Goal: Information Seeking & Learning: Find specific fact

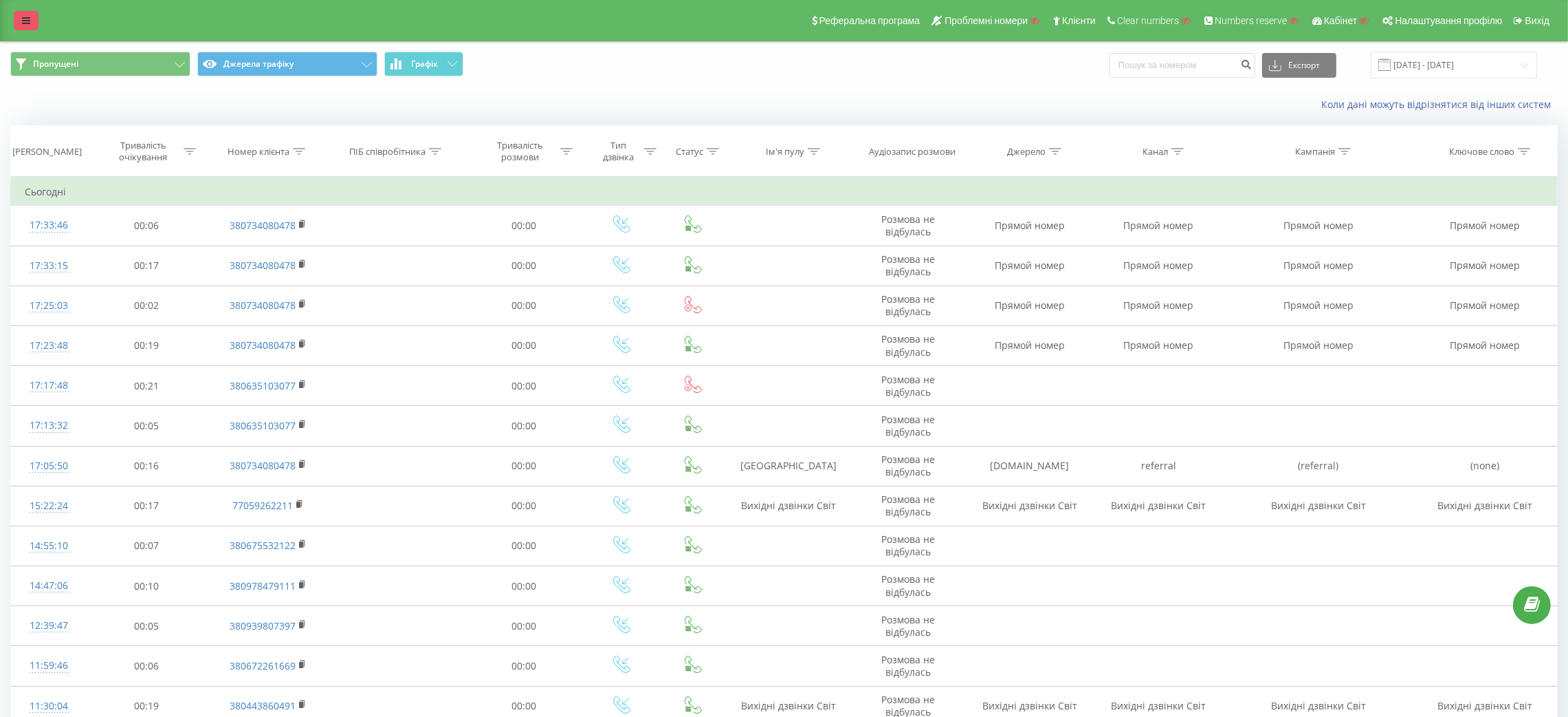
drag, startPoint x: 0, startPoint y: 0, endPoint x: 27, endPoint y: 15, distance: 30.9
click at [27, 16] on icon at bounding box center [25, 21] width 8 height 10
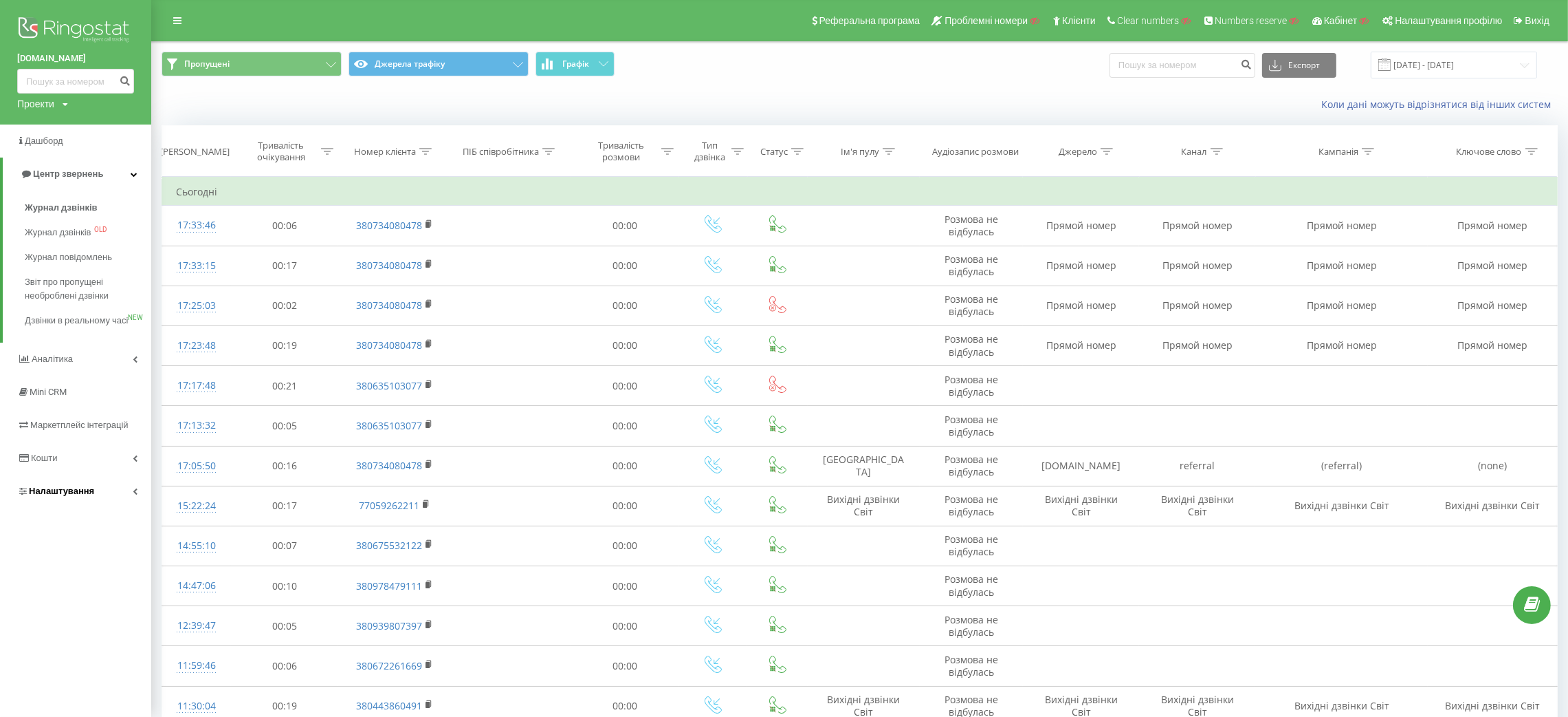
click at [25, 495] on icon at bounding box center [23, 491] width 7 height 9
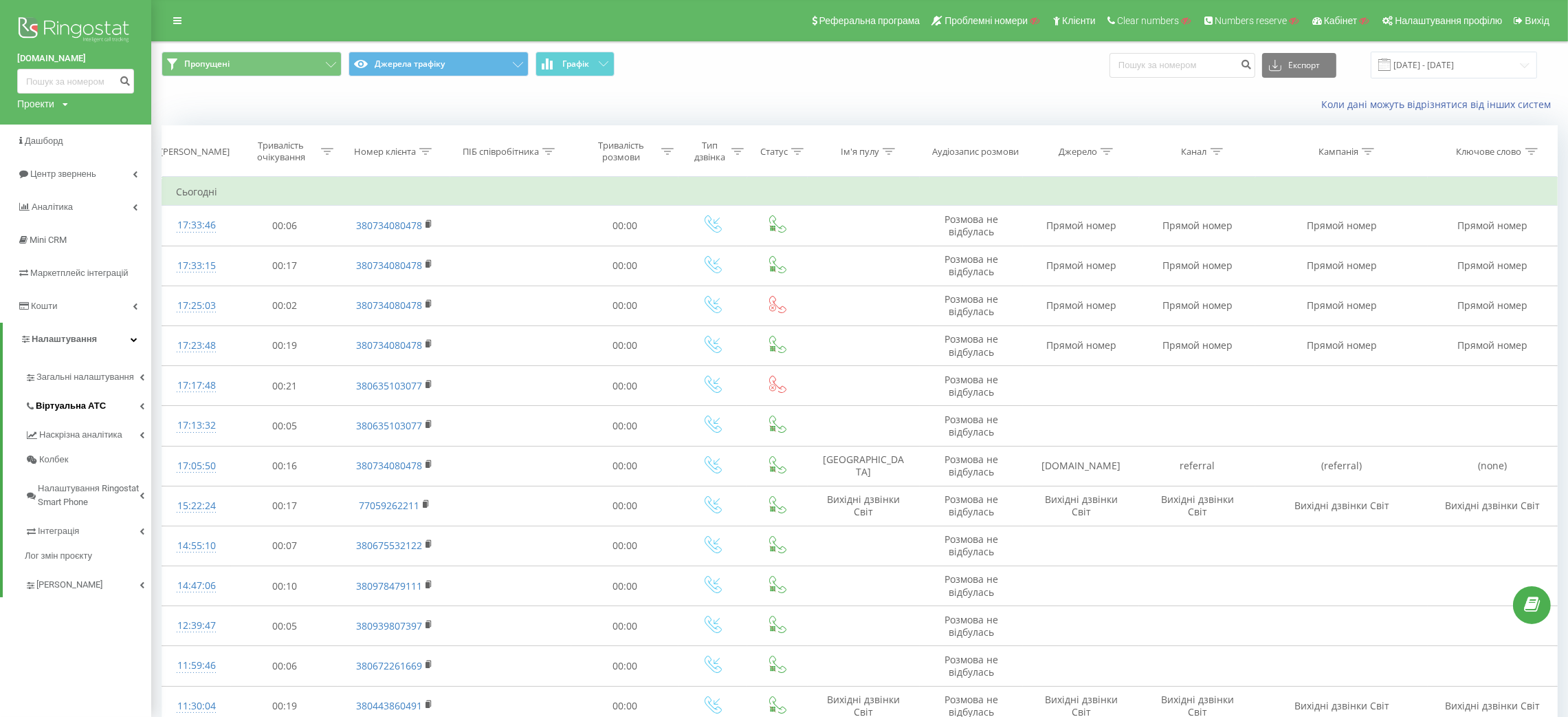
click at [88, 398] on link "Віртуальна АТС" at bounding box center [88, 404] width 126 height 29
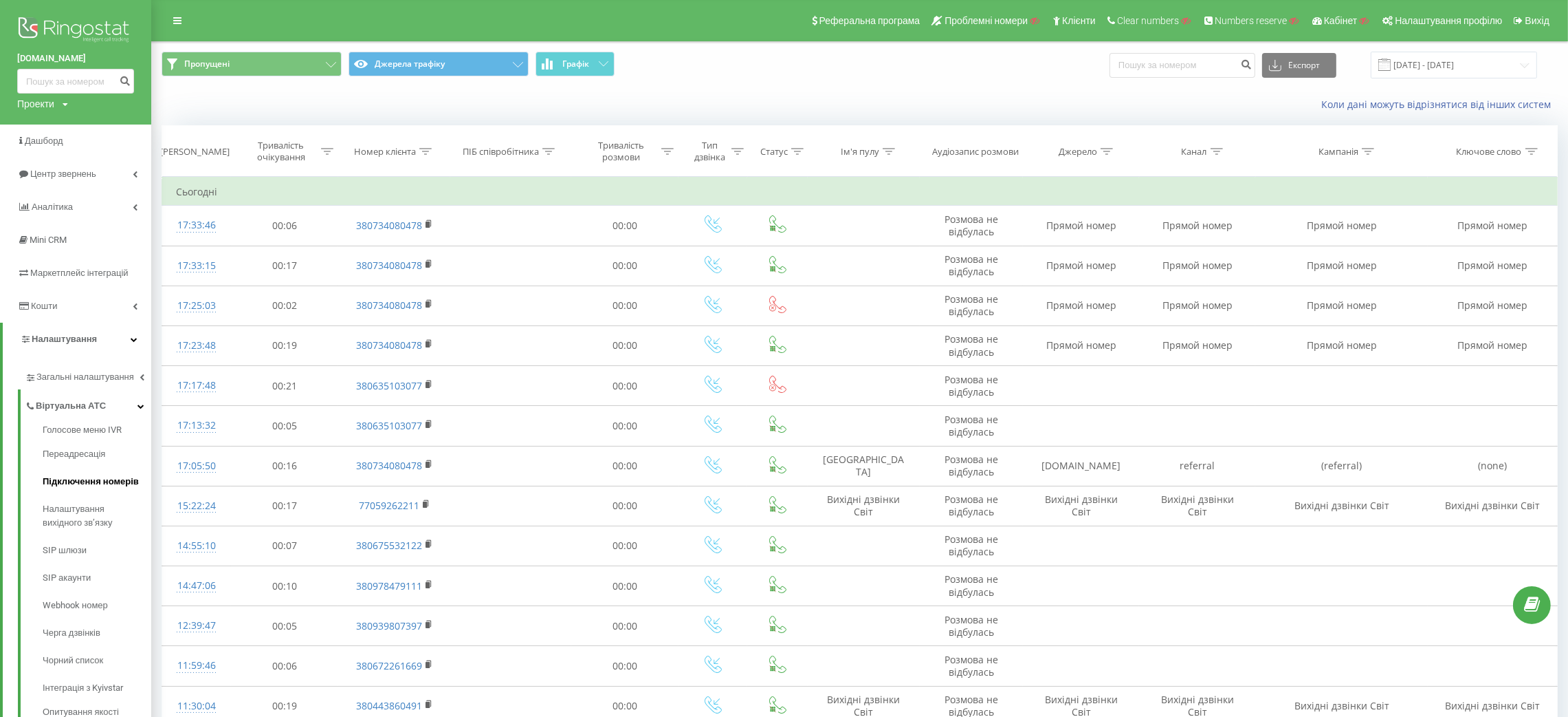
click at [97, 487] on span "Підключення номерів" at bounding box center [90, 481] width 97 height 14
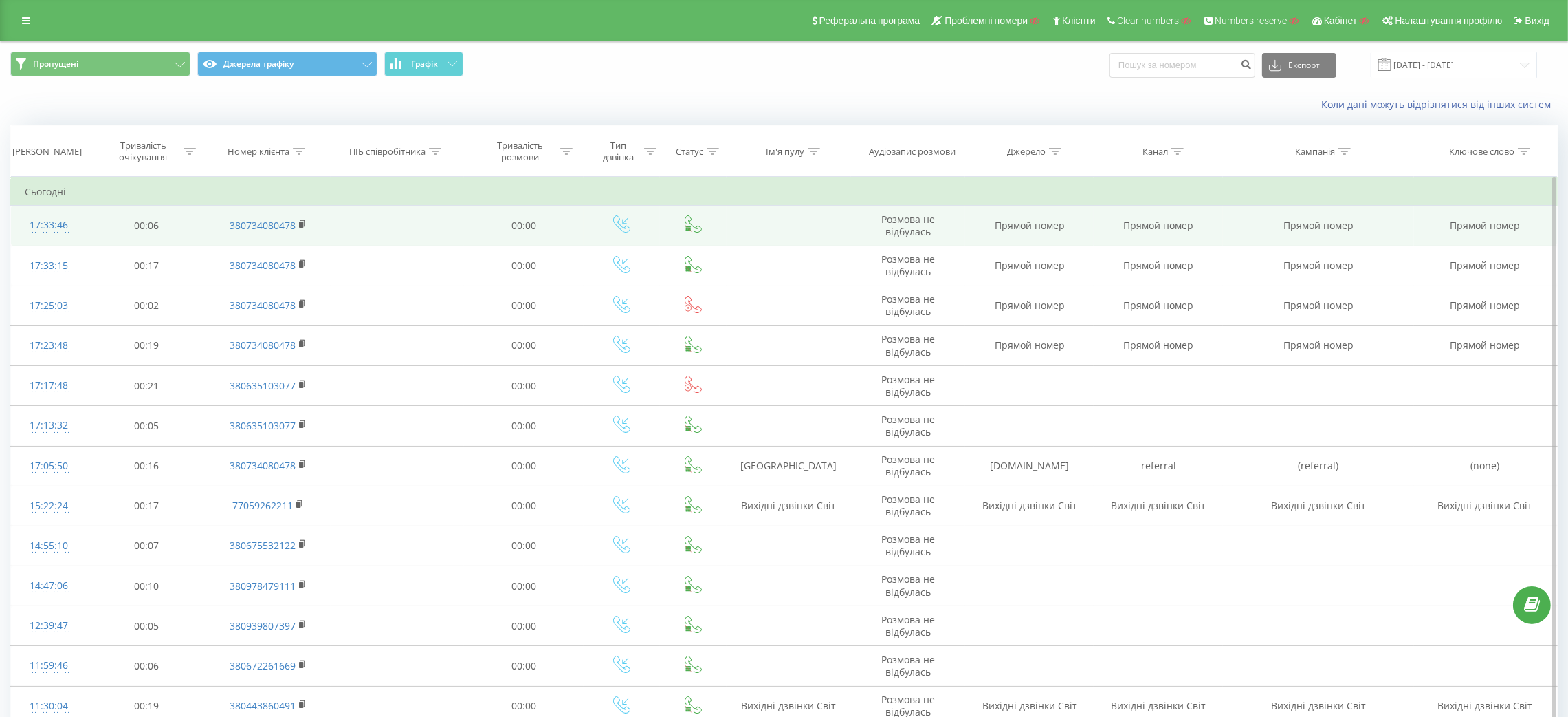
click at [63, 217] on div "17:33:46" at bounding box center [49, 226] width 49 height 27
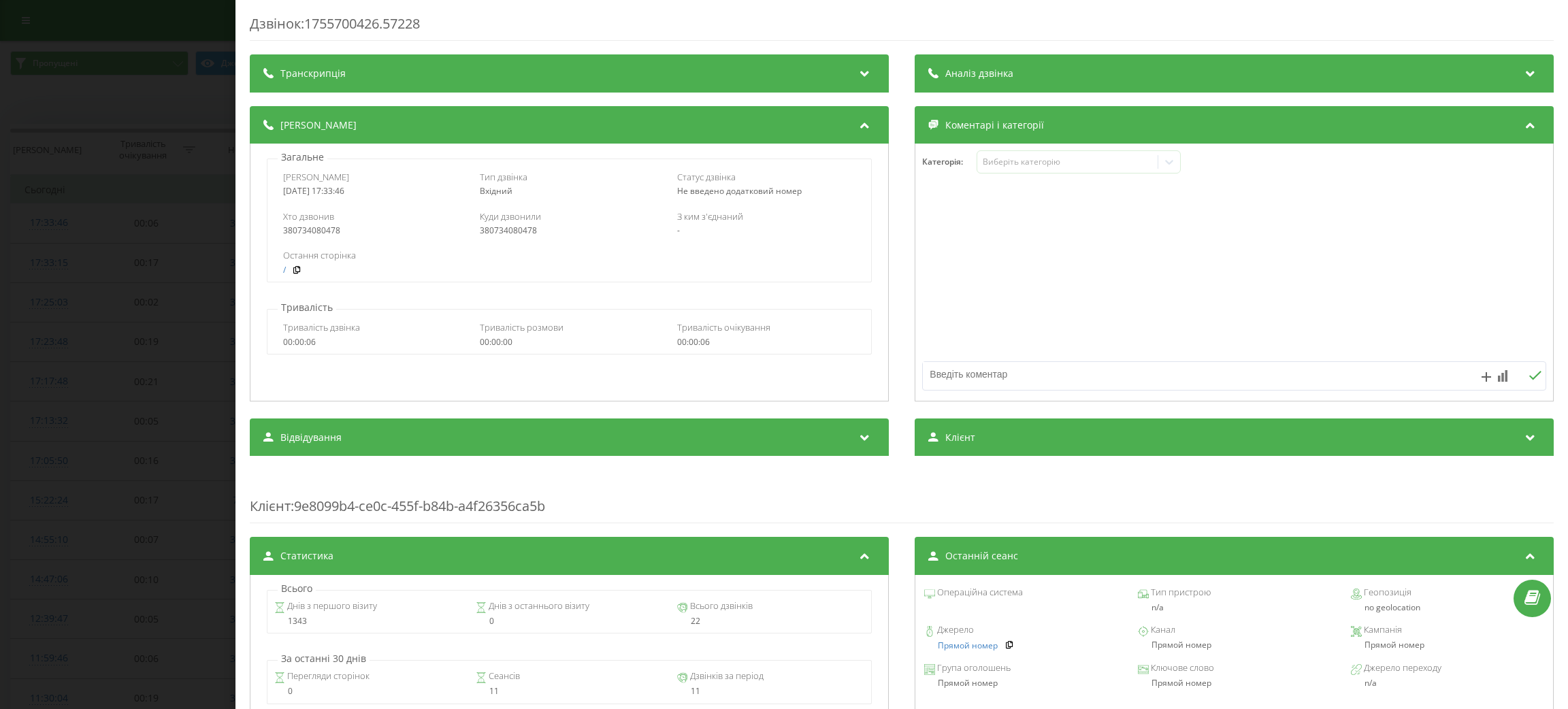
click at [176, 292] on div "Дзвінок : 1755700426.57228 Транскрипція Для AI-аналізу майбутніх дзвінків налаш…" at bounding box center [784, 354] width 1568 height 709
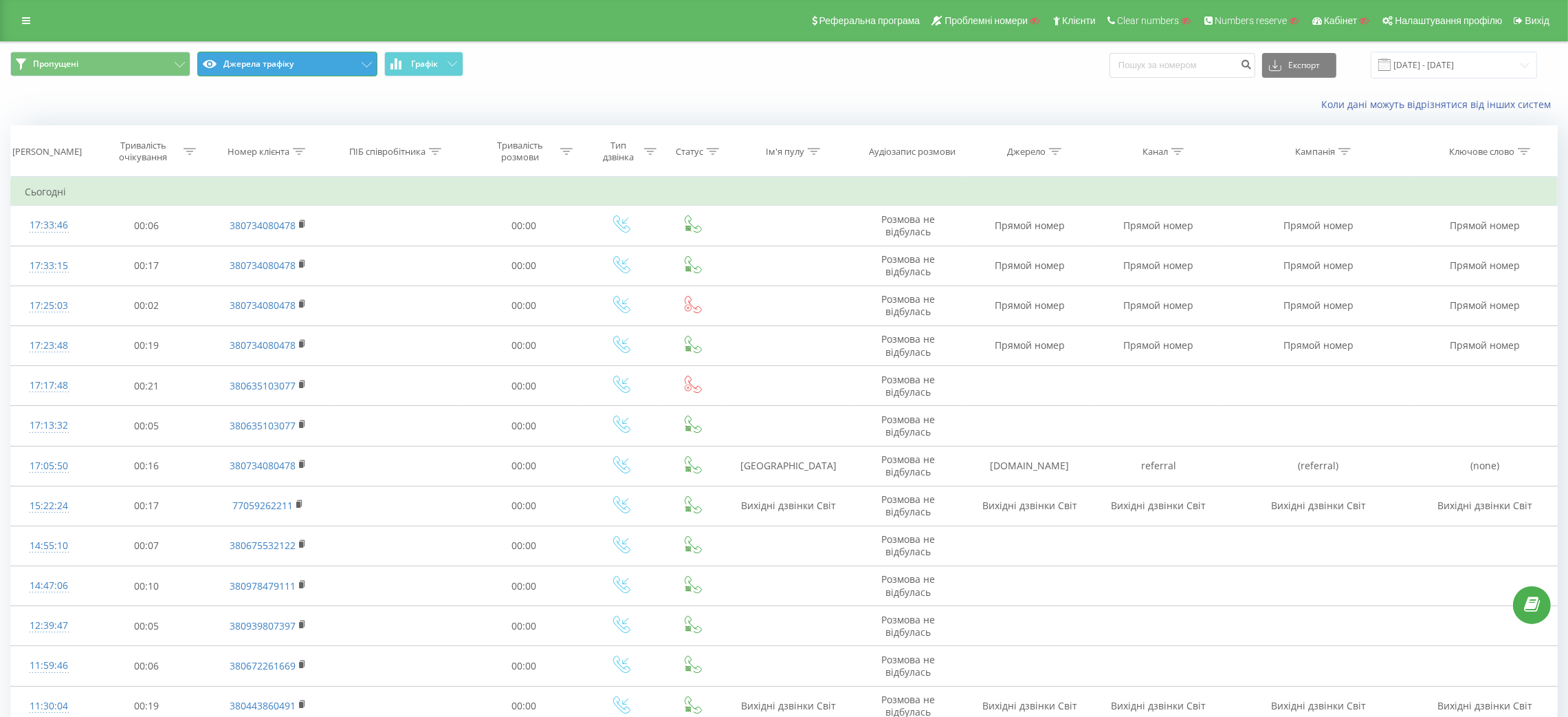
click at [256, 57] on button "Джерела трафіку" at bounding box center [288, 63] width 181 height 24
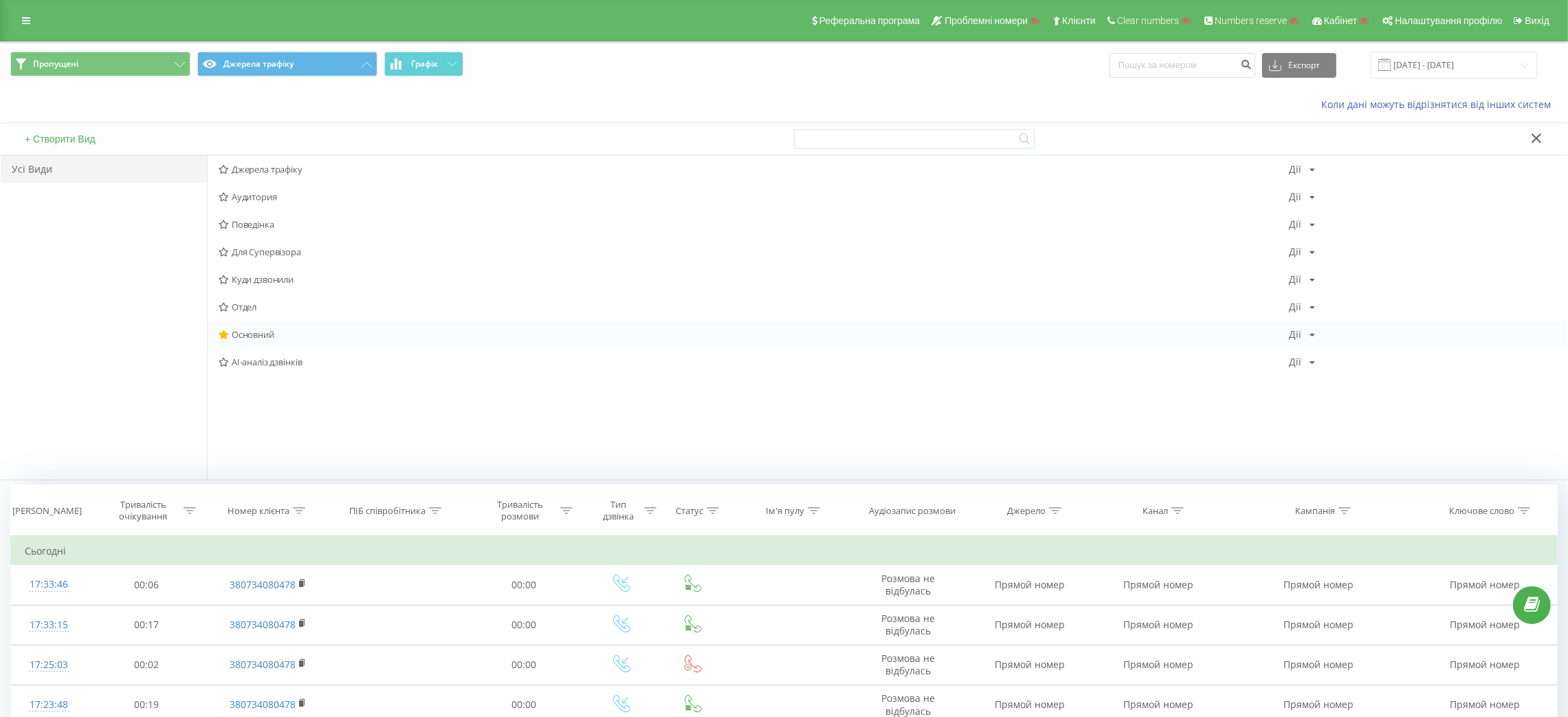
click at [243, 336] on span "Основний" at bounding box center [754, 334] width 1071 height 10
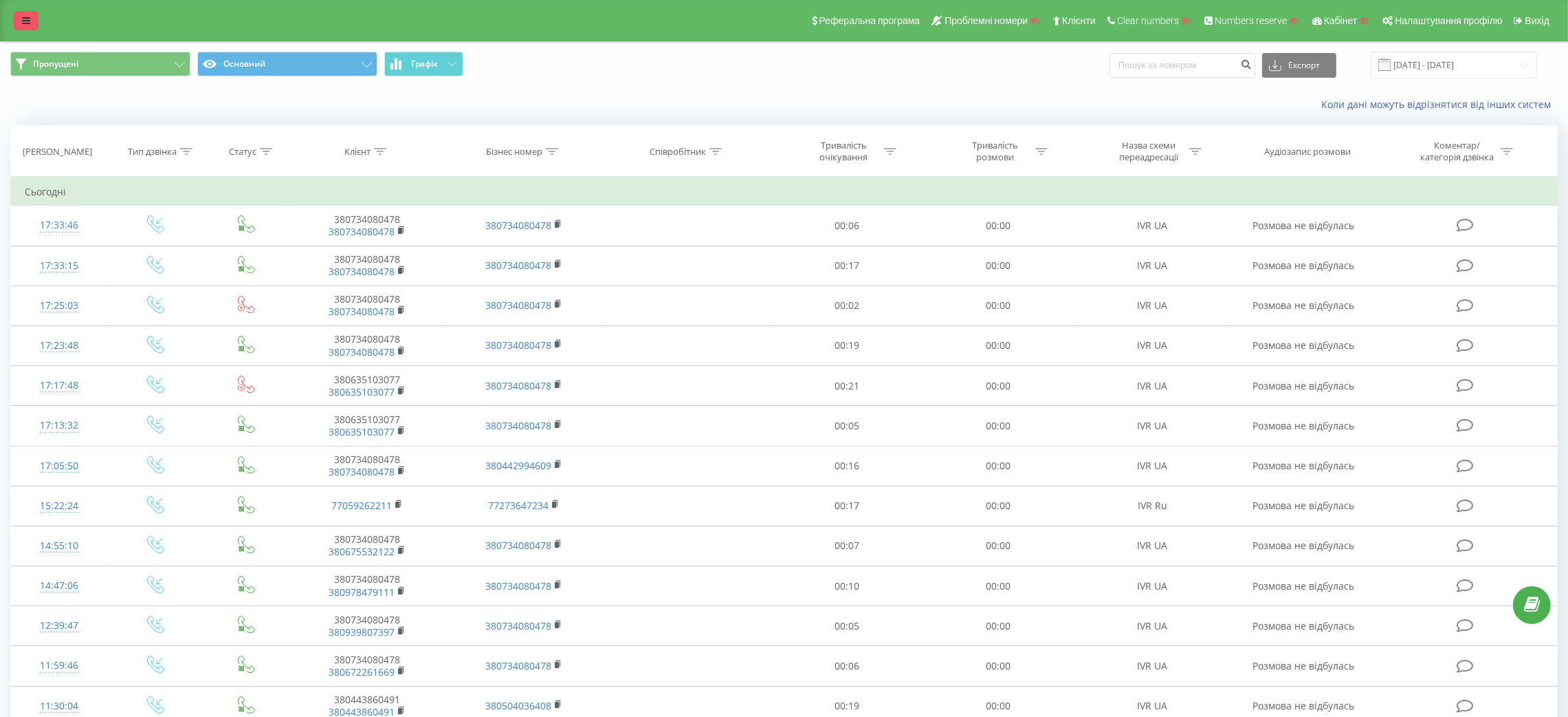
click at [27, 16] on icon at bounding box center [25, 21] width 8 height 10
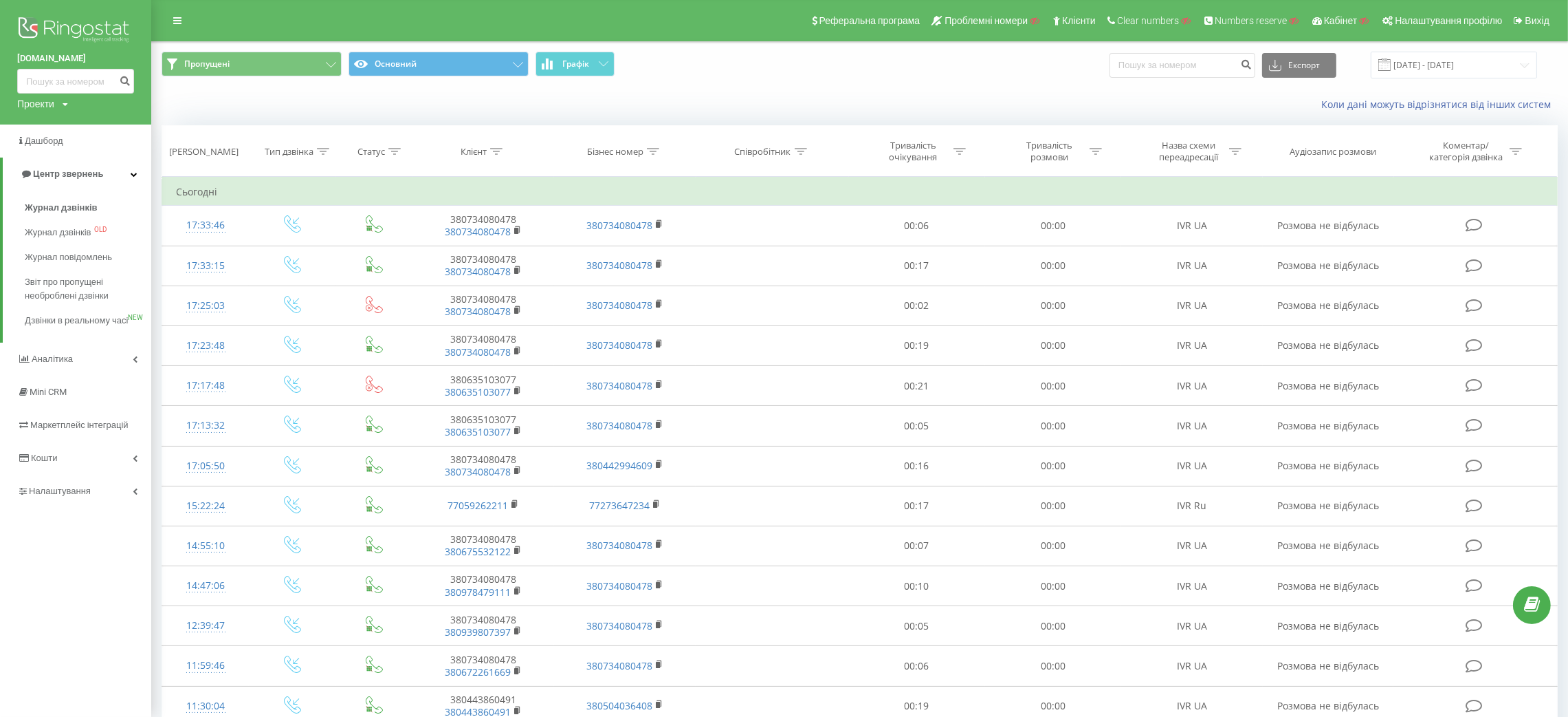
click at [41, 99] on div "Проекти" at bounding box center [35, 103] width 37 height 14
click at [51, 111] on div "Пошук" at bounding box center [76, 125] width 117 height 28
click at [60, 123] on input "text" at bounding box center [56, 125] width 69 height 20
paste input "vprovadzhennia.Mriia.gov.ua"
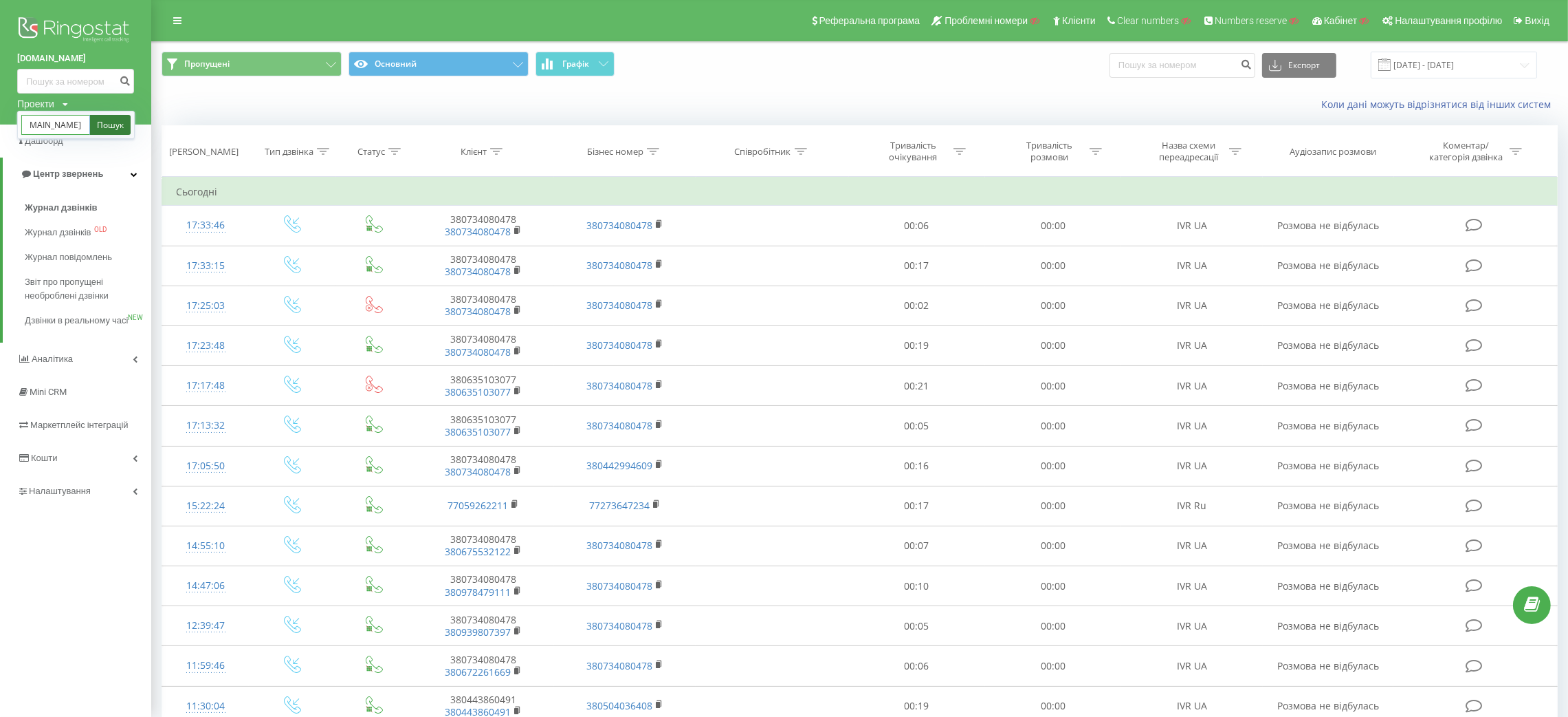
type input "vprovadzhennia.Mriia.gov.ua"
click at [114, 126] on link "Пошук" at bounding box center [110, 125] width 41 height 20
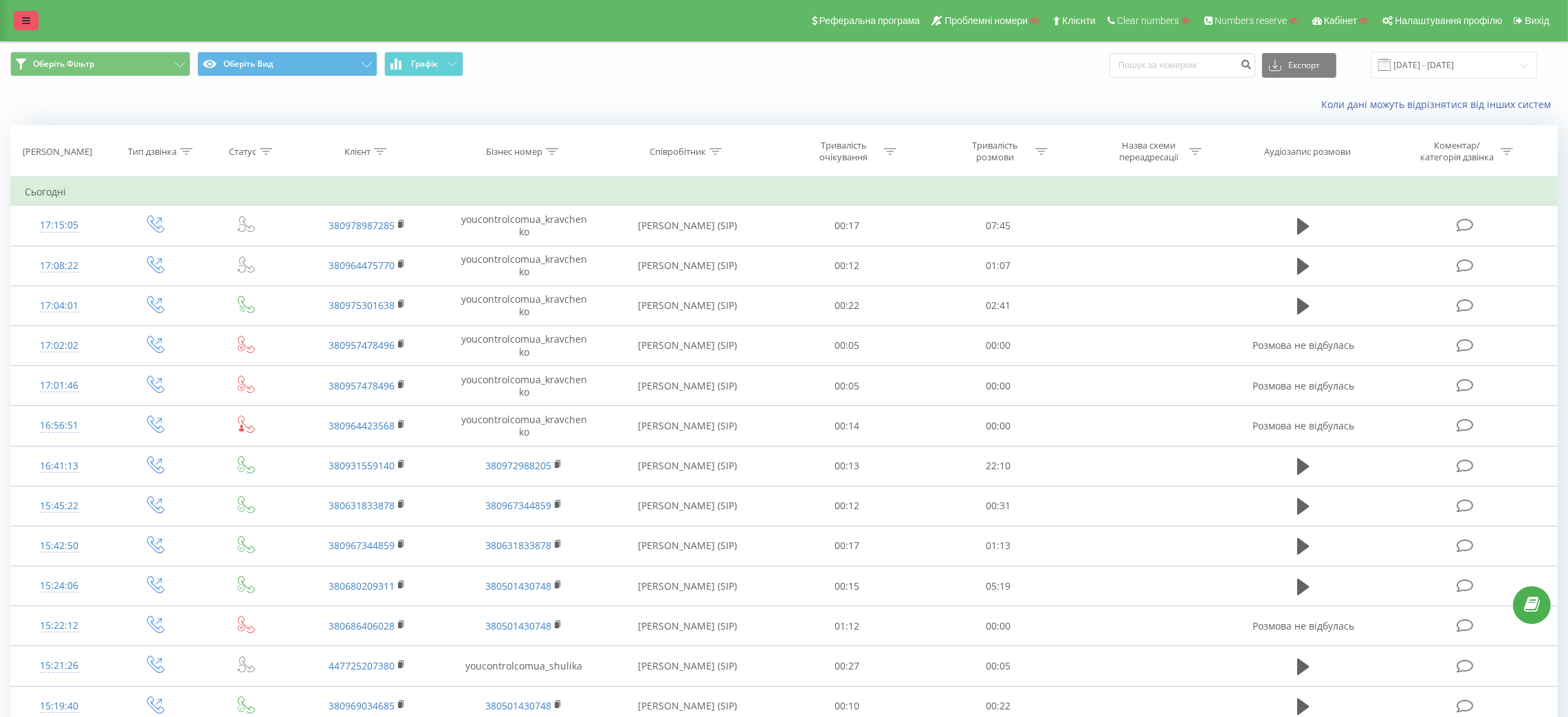
drag, startPoint x: 0, startPoint y: 0, endPoint x: 24, endPoint y: 20, distance: 31.2
click at [24, 20] on icon at bounding box center [25, 21] width 8 height 10
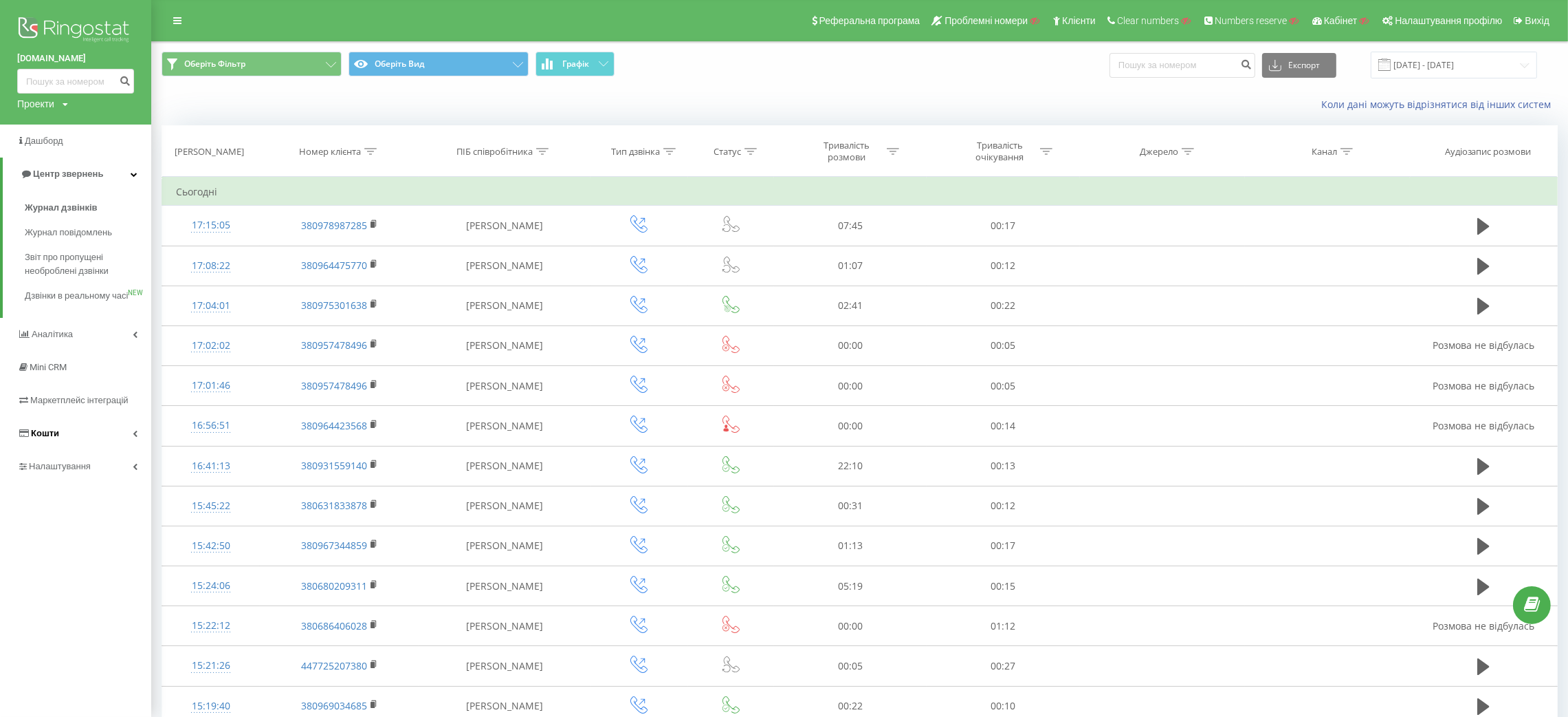
click at [47, 450] on link "Кошти" at bounding box center [76, 433] width 152 height 33
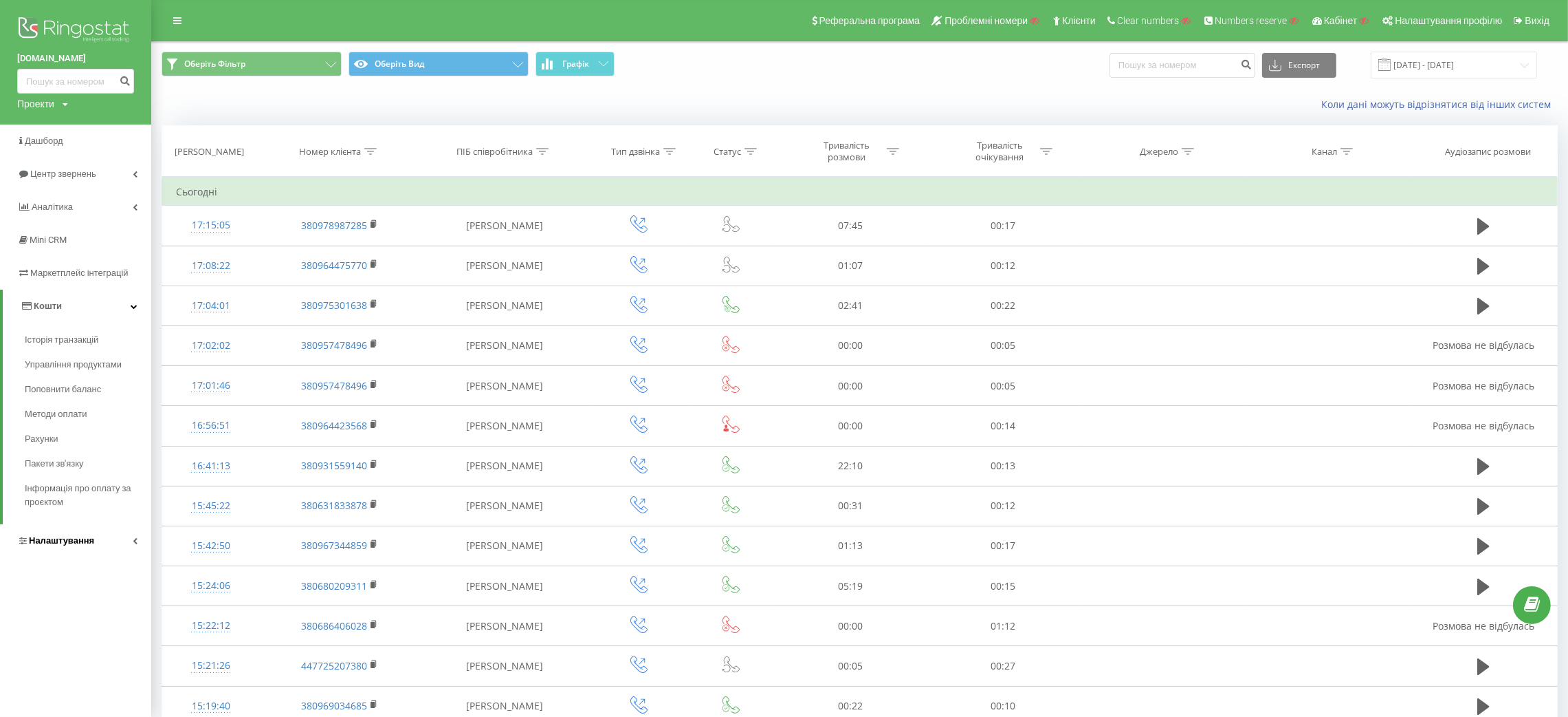
click at [51, 543] on span "Налаштування" at bounding box center [61, 540] width 65 height 10
click at [78, 172] on span "Центр звернень" at bounding box center [66, 173] width 70 height 10
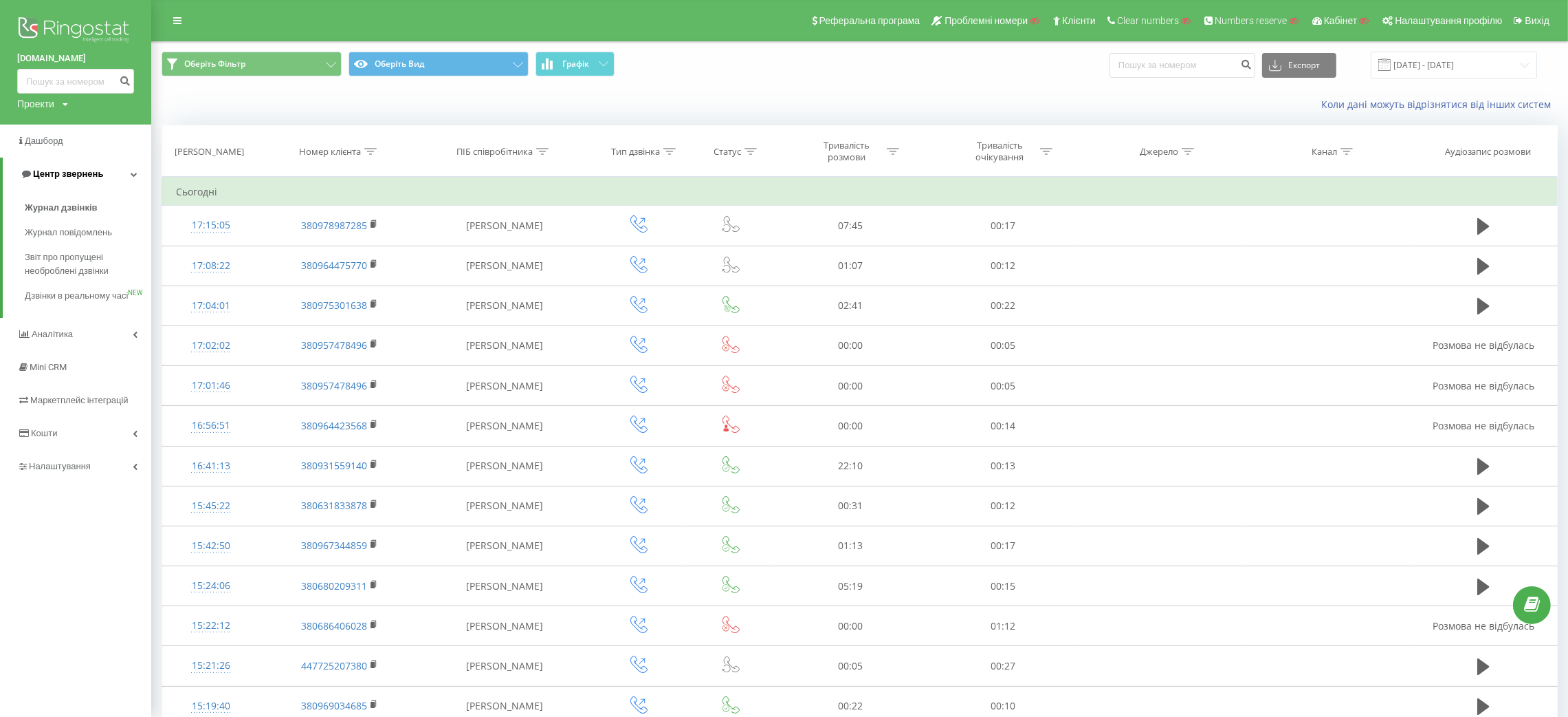
click at [78, 172] on span "Центр звернень" at bounding box center [69, 173] width 70 height 10
click at [60, 200] on link "Аналiтика" at bounding box center [76, 207] width 152 height 33
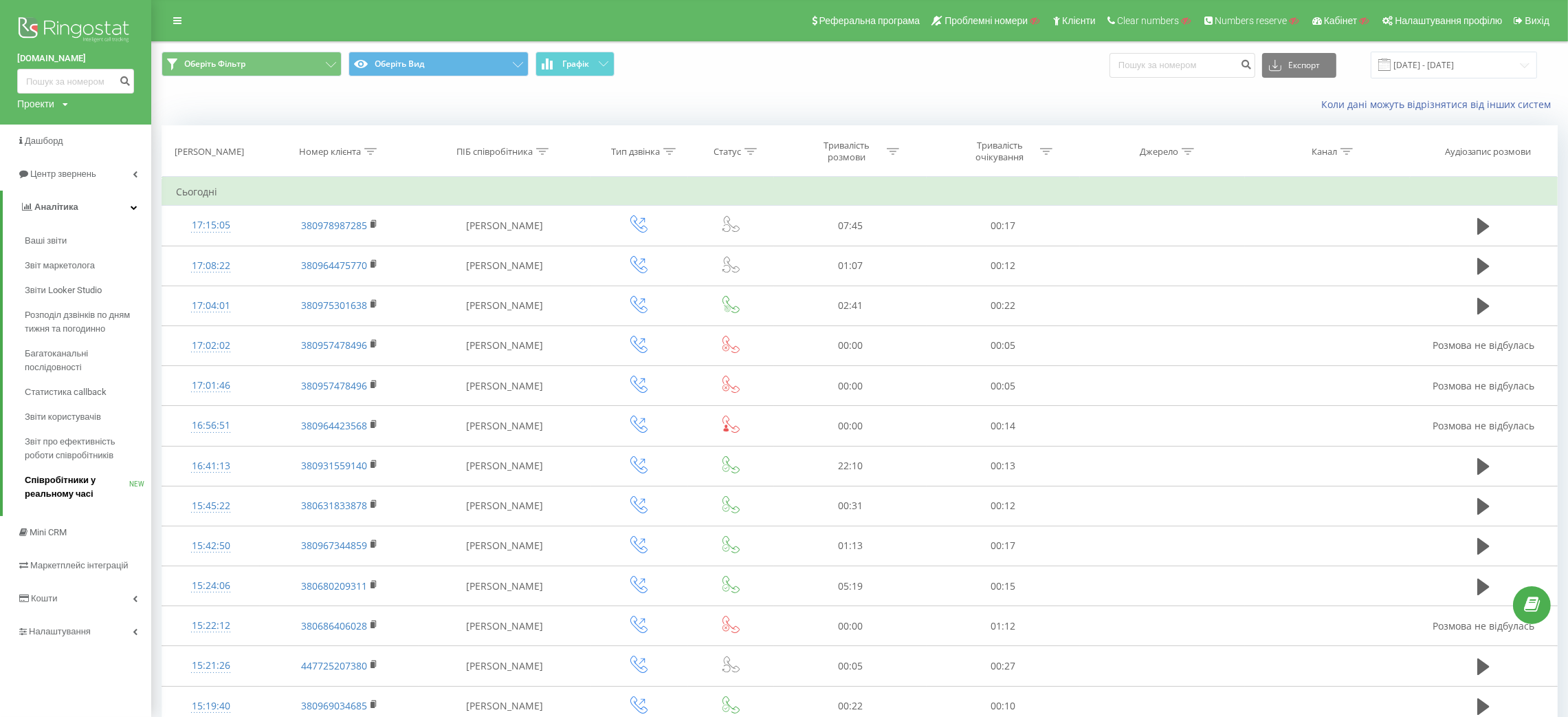
click at [61, 490] on span "Співробітники у реальному часі" at bounding box center [77, 487] width 105 height 27
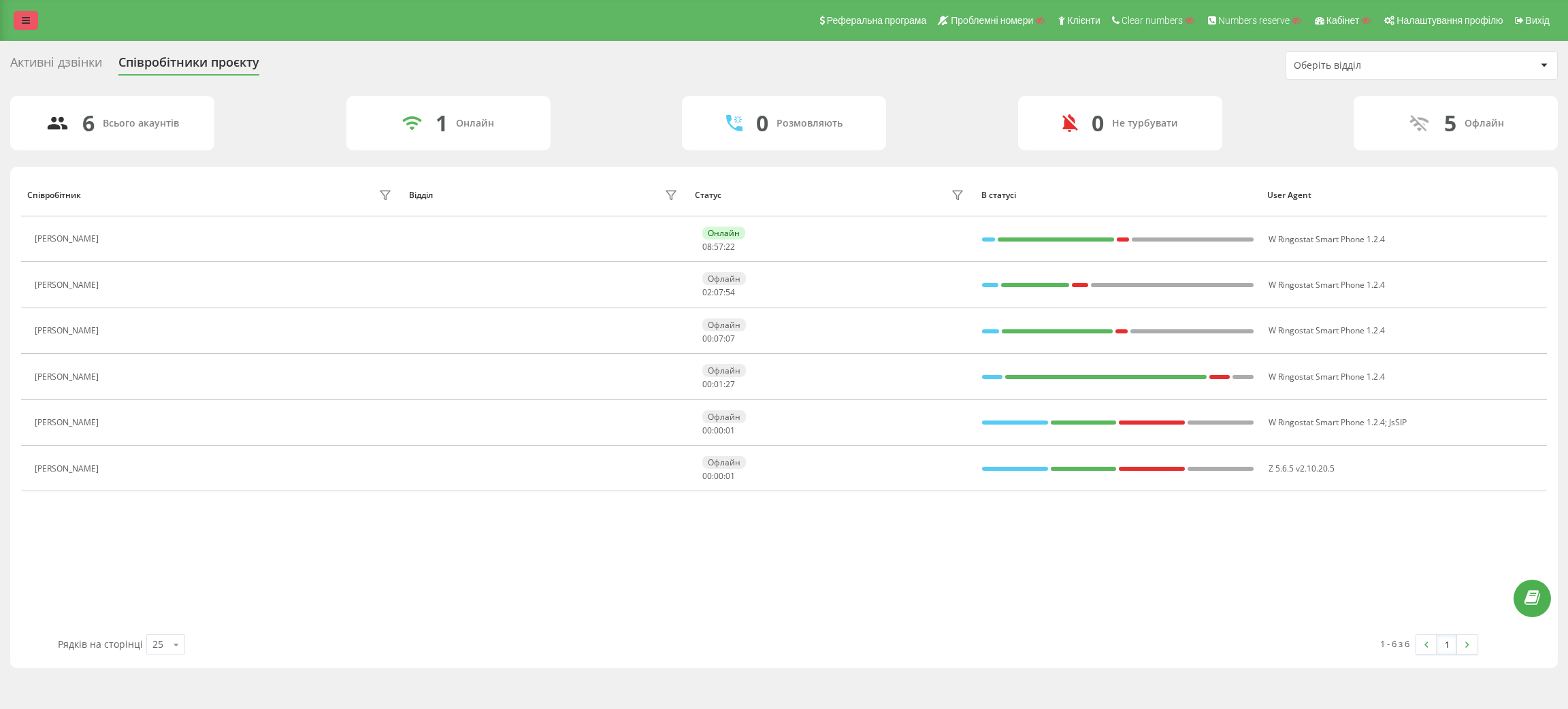
click at [31, 15] on link at bounding box center [25, 20] width 24 height 19
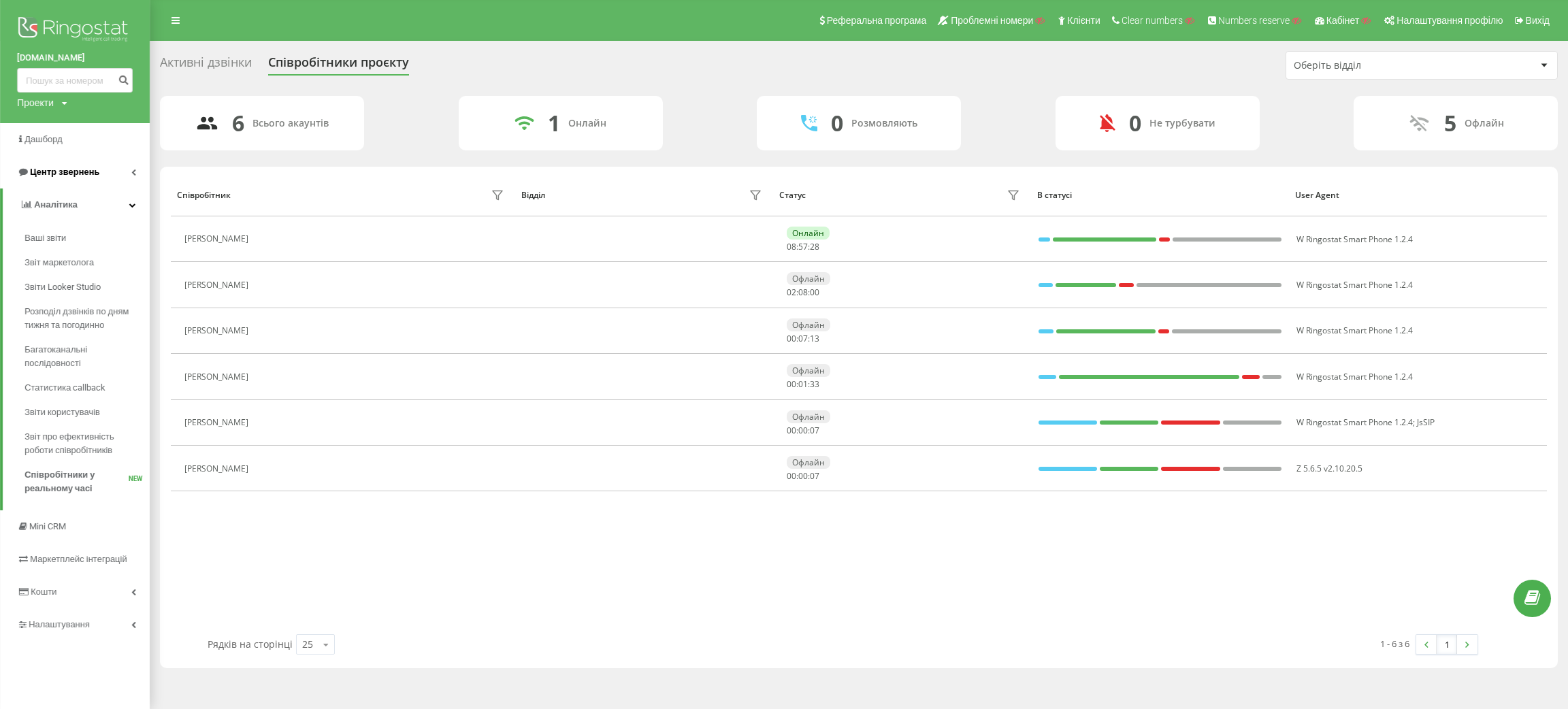
click at [77, 171] on span "Центр звернень" at bounding box center [65, 171] width 70 height 10
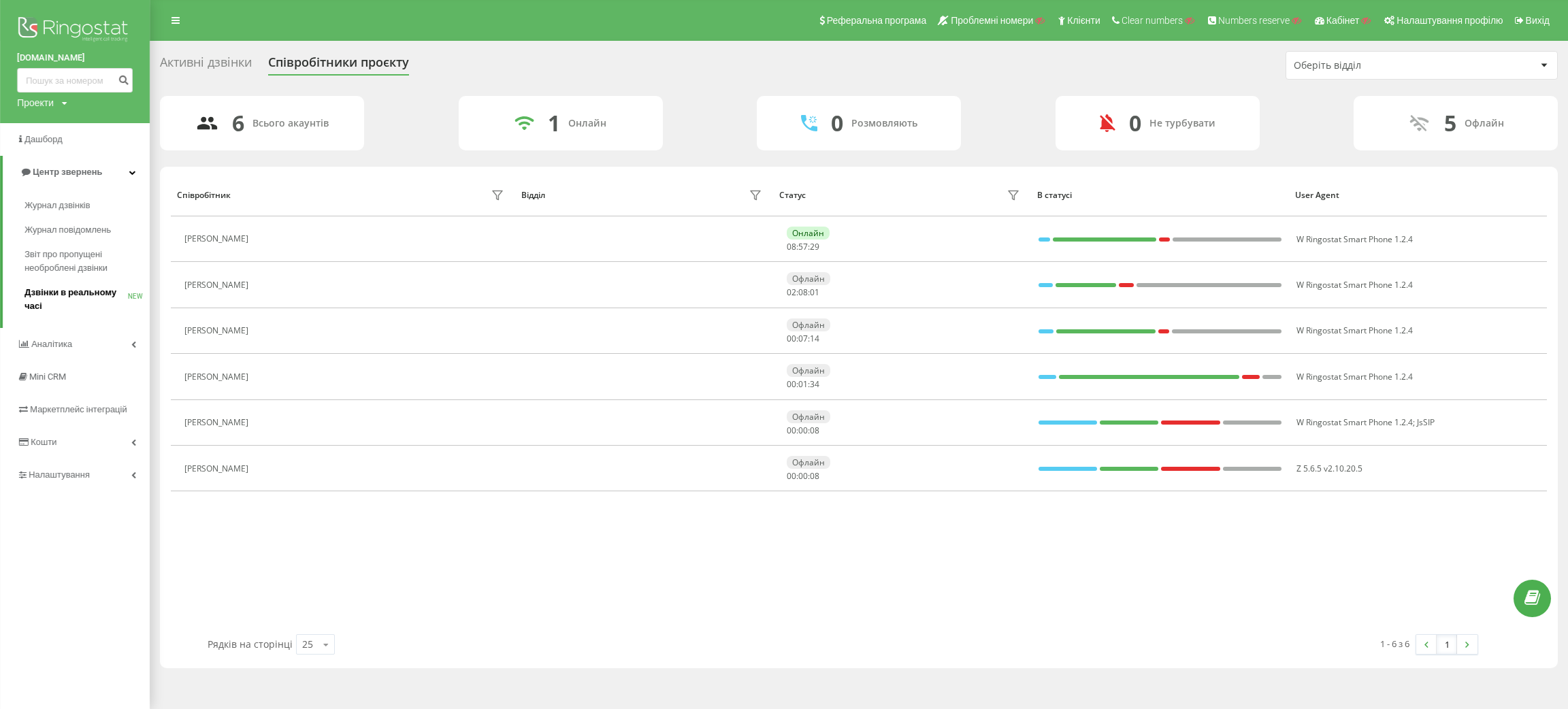
click at [91, 294] on span "Дзвінки в реальному часі" at bounding box center [76, 299] width 104 height 27
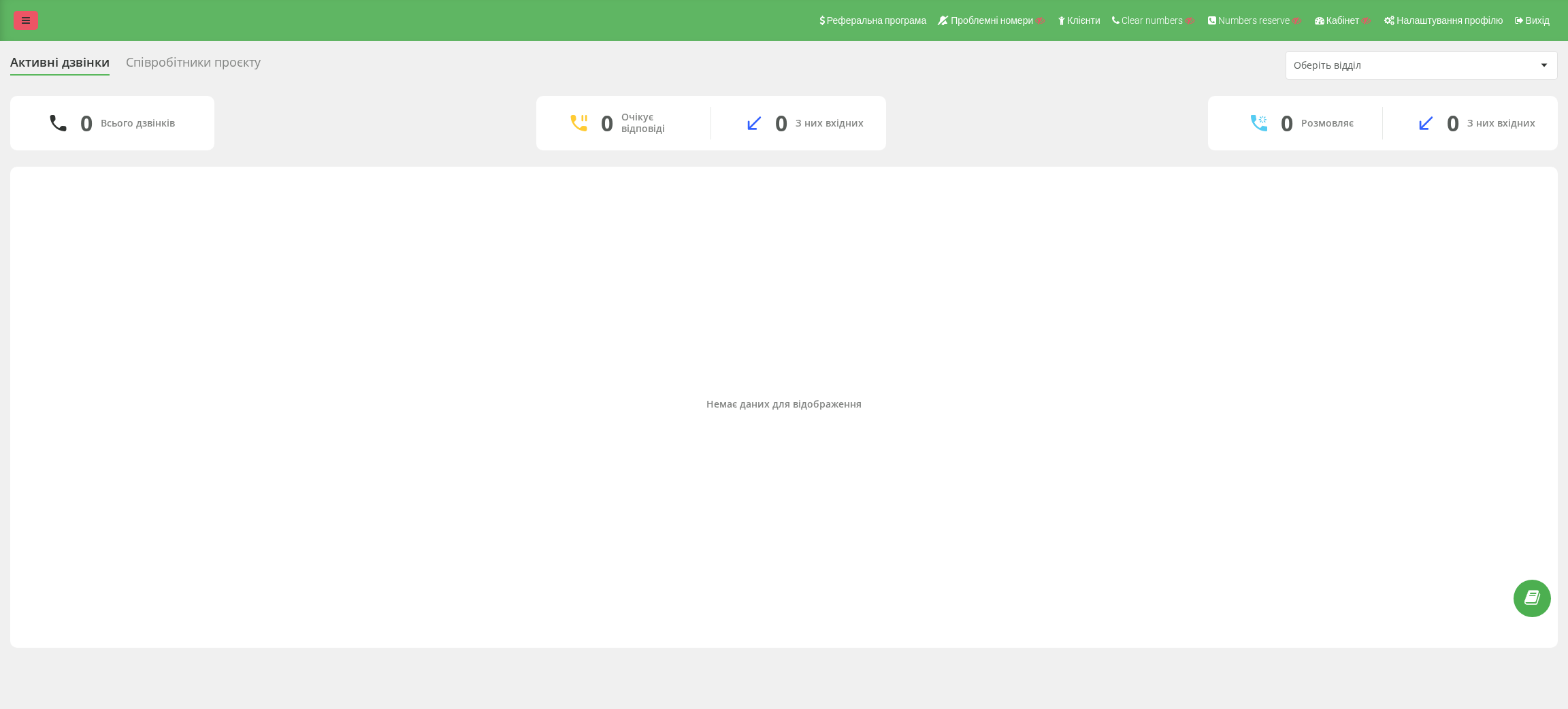
click at [24, 19] on icon at bounding box center [25, 21] width 8 height 10
click at [30, 26] on link at bounding box center [25, 20] width 24 height 19
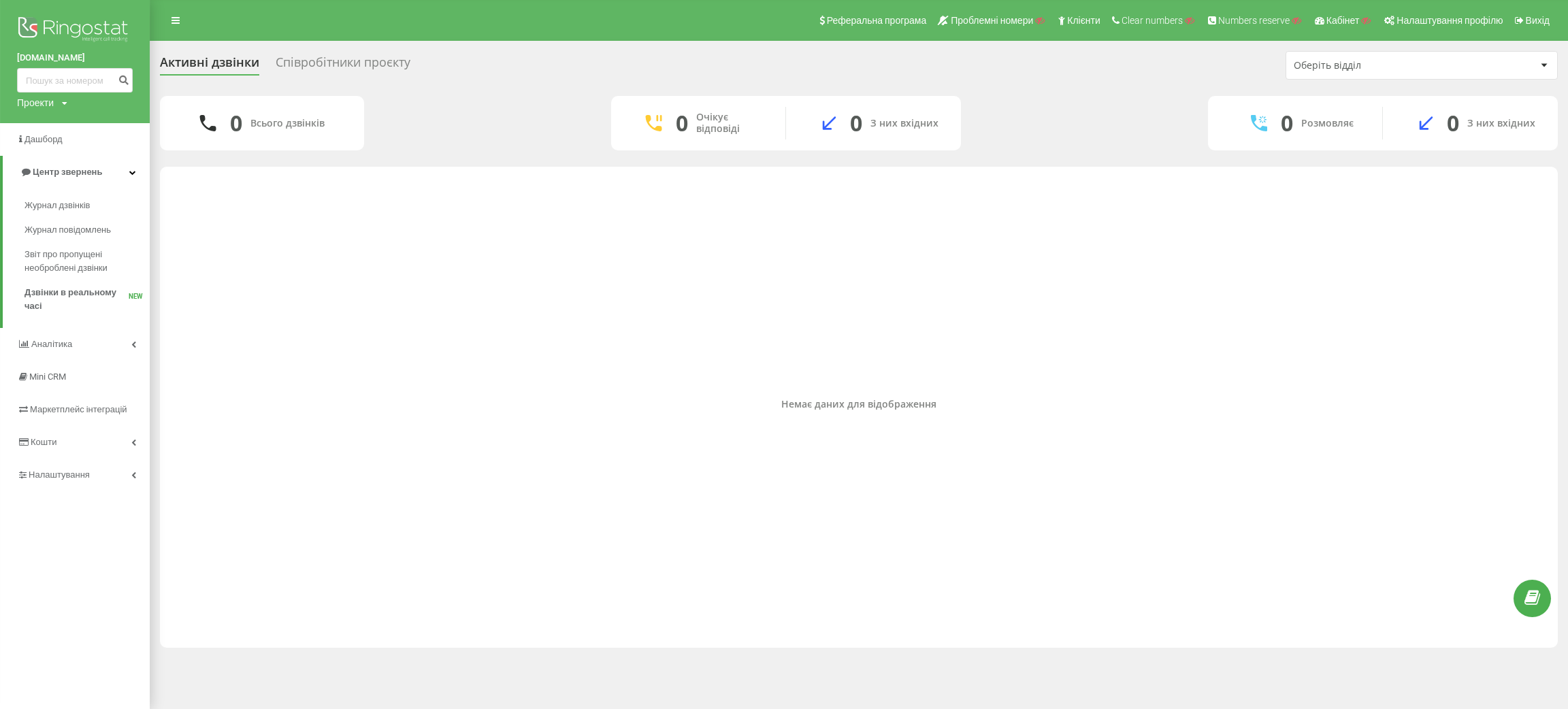
click at [51, 96] on div "Проекти" at bounding box center [35, 102] width 37 height 13
click at [39, 130] on input "text" at bounding box center [55, 123] width 68 height 20
paste input "[DOMAIN_NAME]"
type input "[DOMAIN_NAME]"
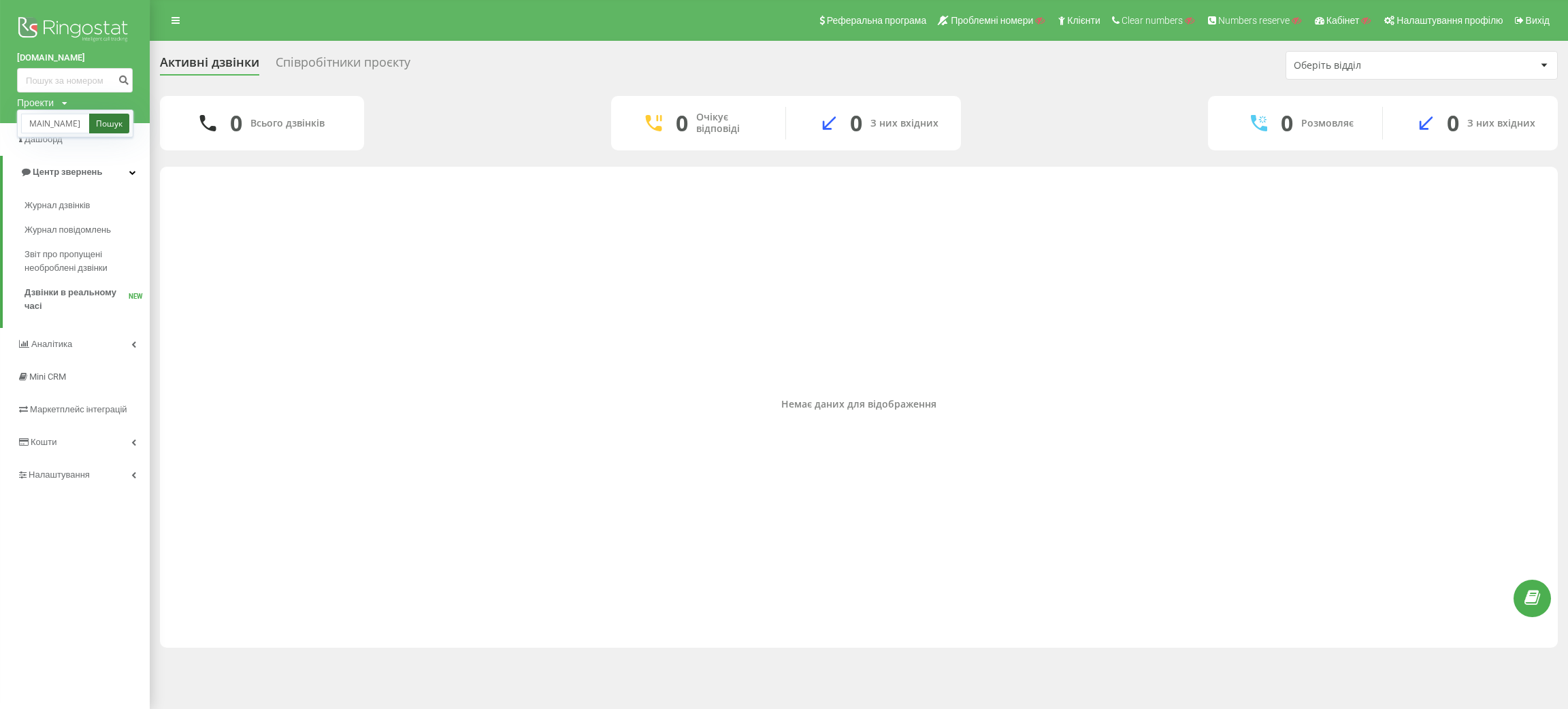
click at [109, 122] on link "Пошук" at bounding box center [109, 123] width 40 height 20
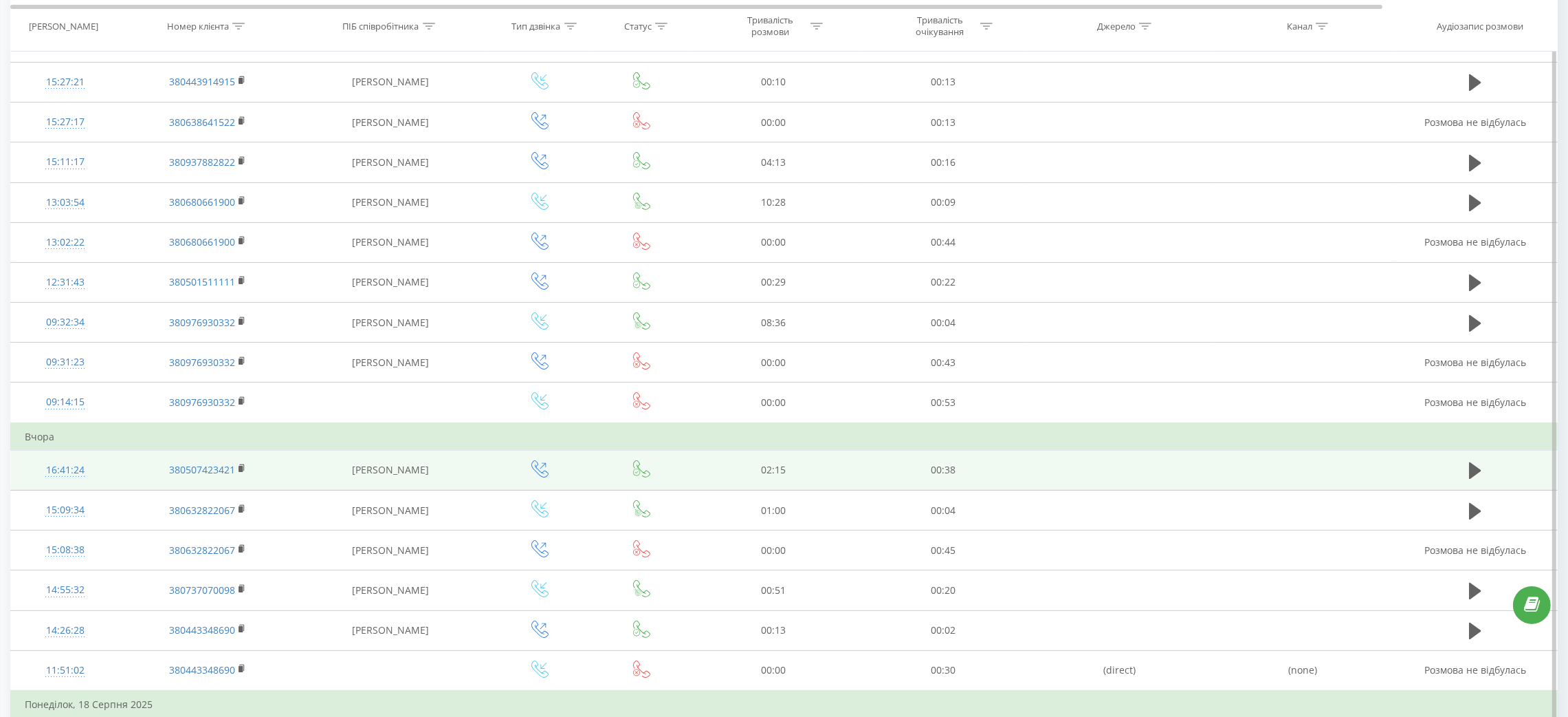
scroll to position [309, 0]
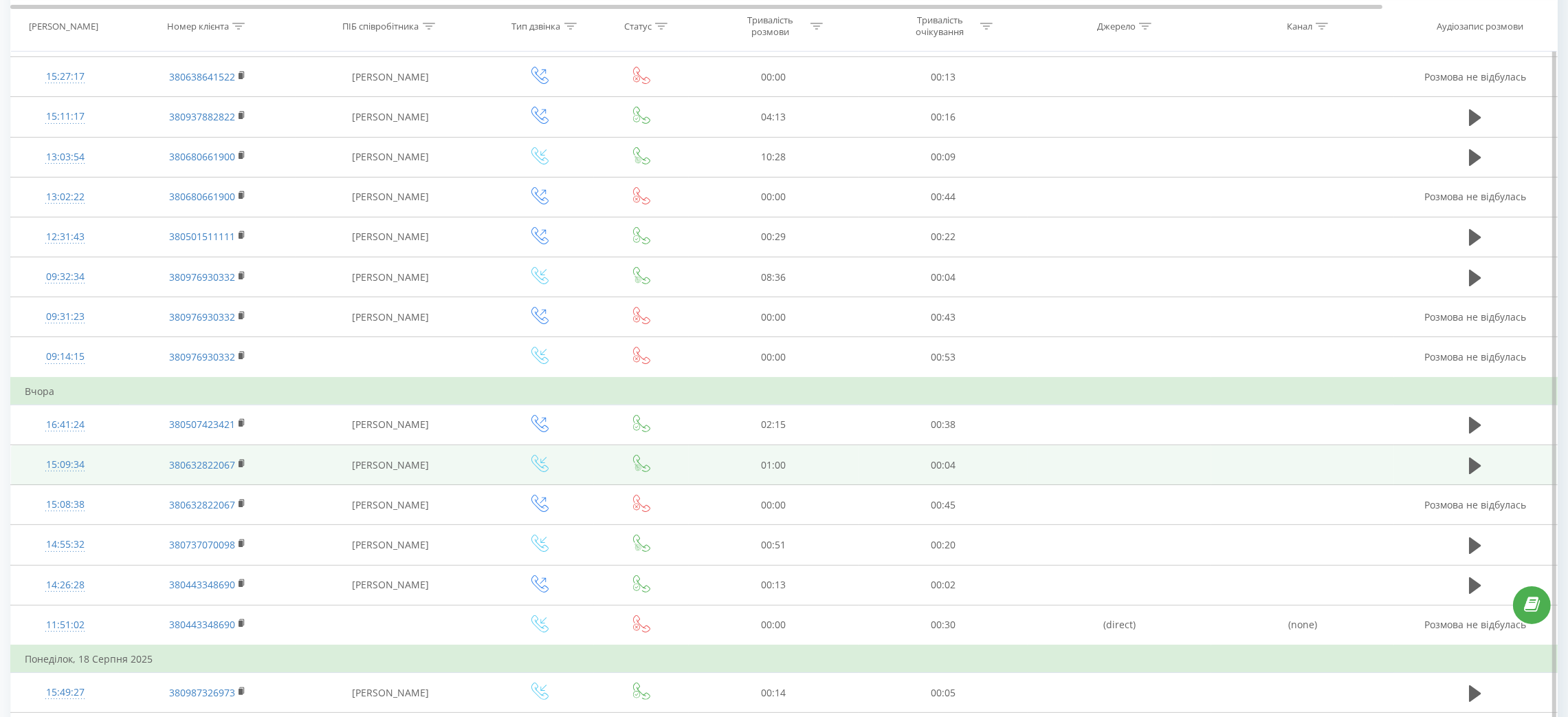
click at [83, 461] on div "15:09:34" at bounding box center [64, 465] width 80 height 27
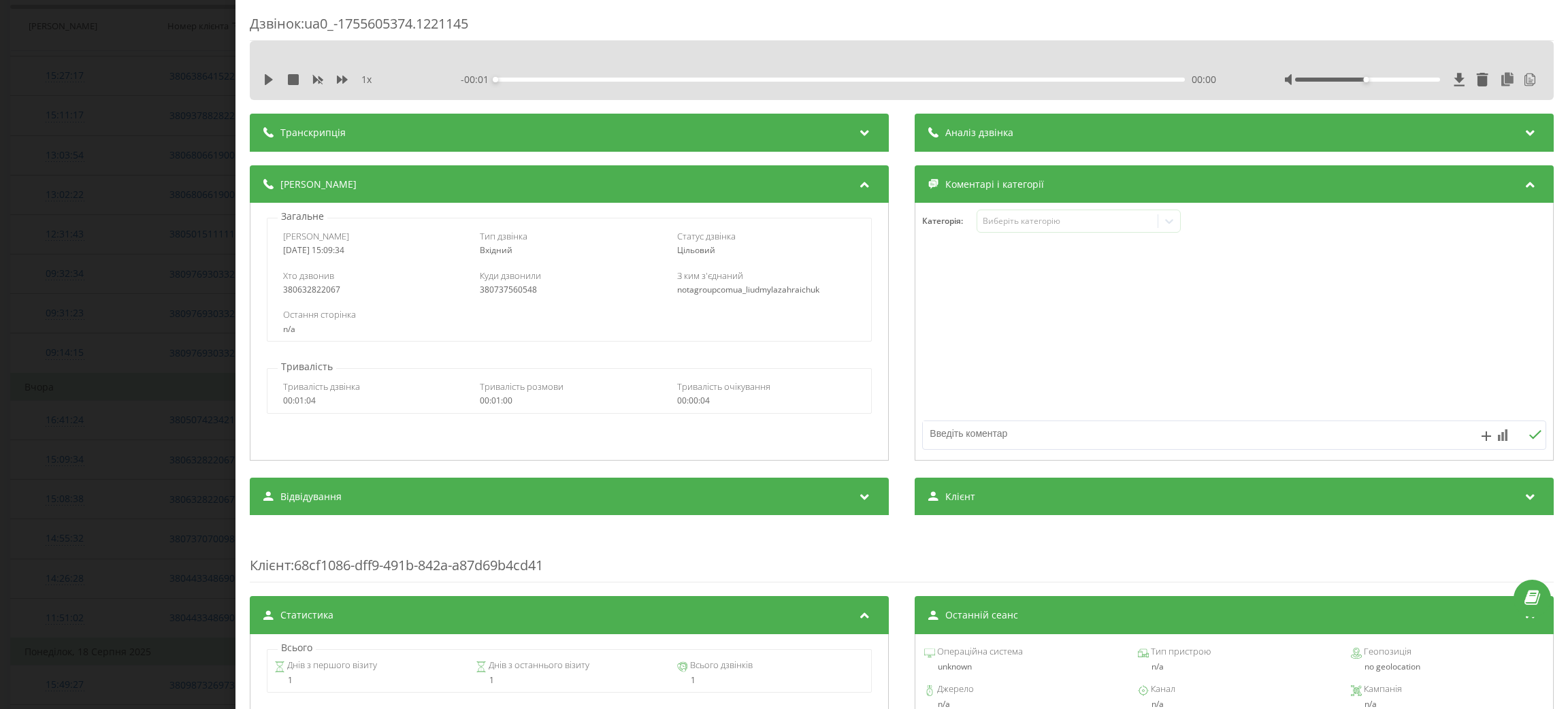
click at [319, 145] on div "Транскрипція" at bounding box center [569, 132] width 639 height 38
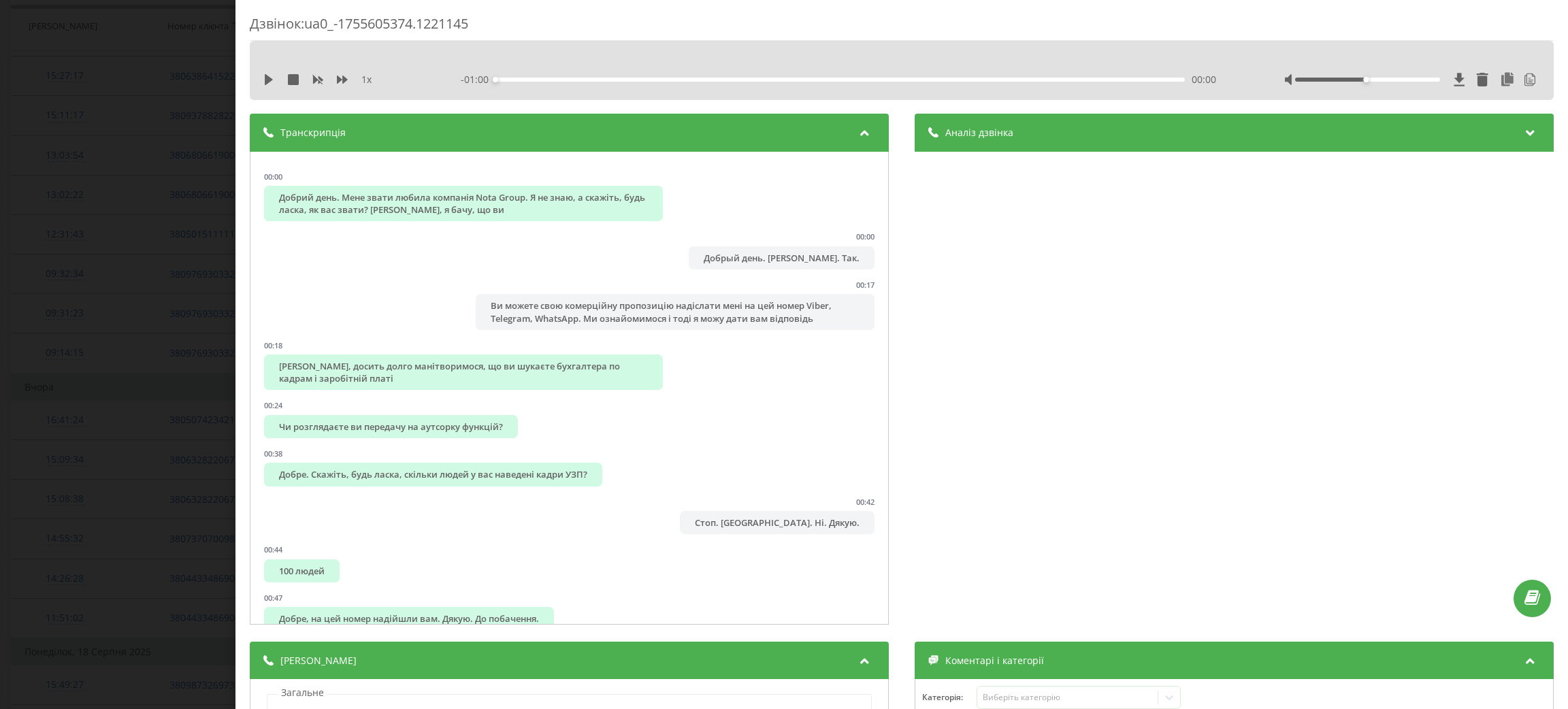
click at [101, 223] on div "Дзвінок : ua0_-1755605374.1221145 1 x - 01:00 00:00 00:00 Транскрипція 00:00 До…" at bounding box center [784, 354] width 1568 height 709
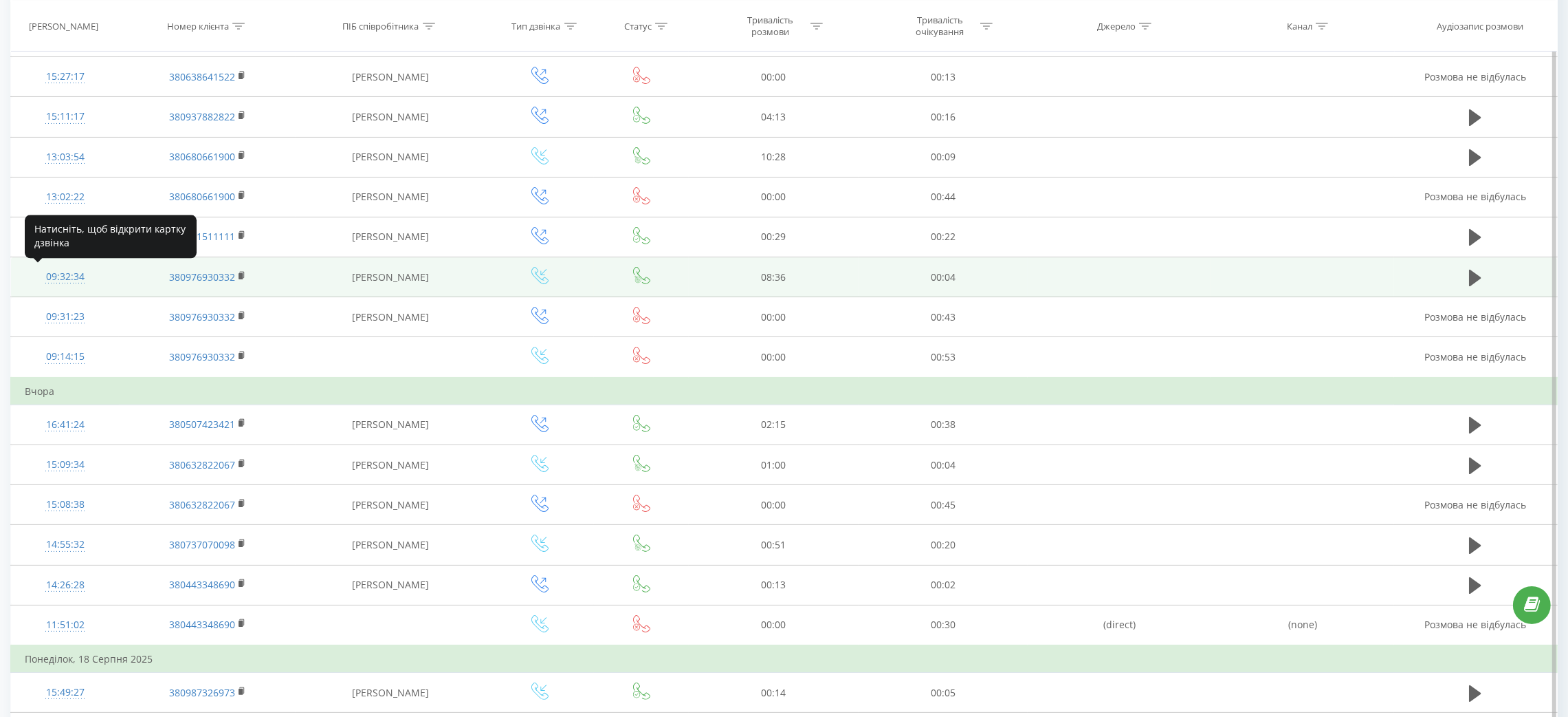
click at [68, 276] on div "09:32:34" at bounding box center [64, 277] width 80 height 27
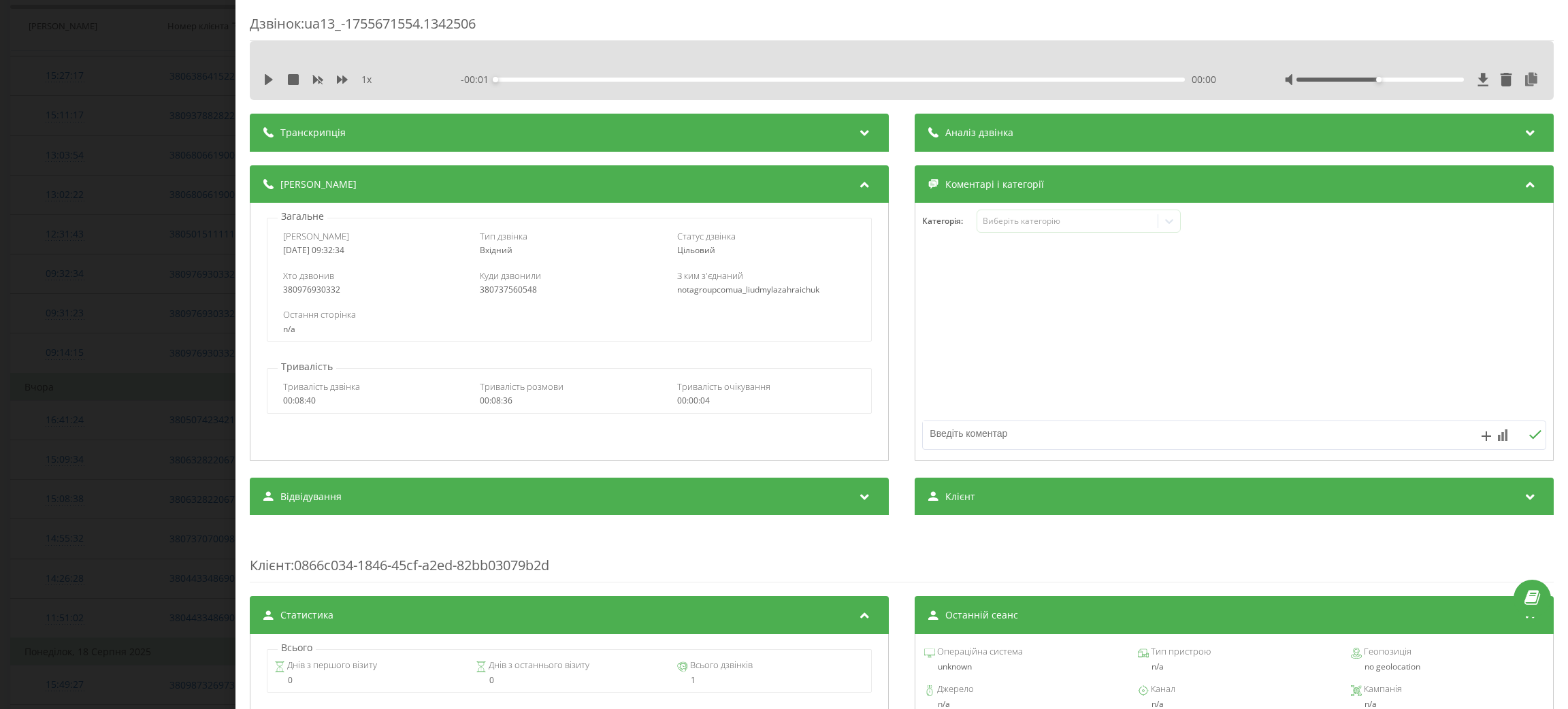
click at [313, 130] on span "Транскрипція" at bounding box center [313, 132] width 65 height 13
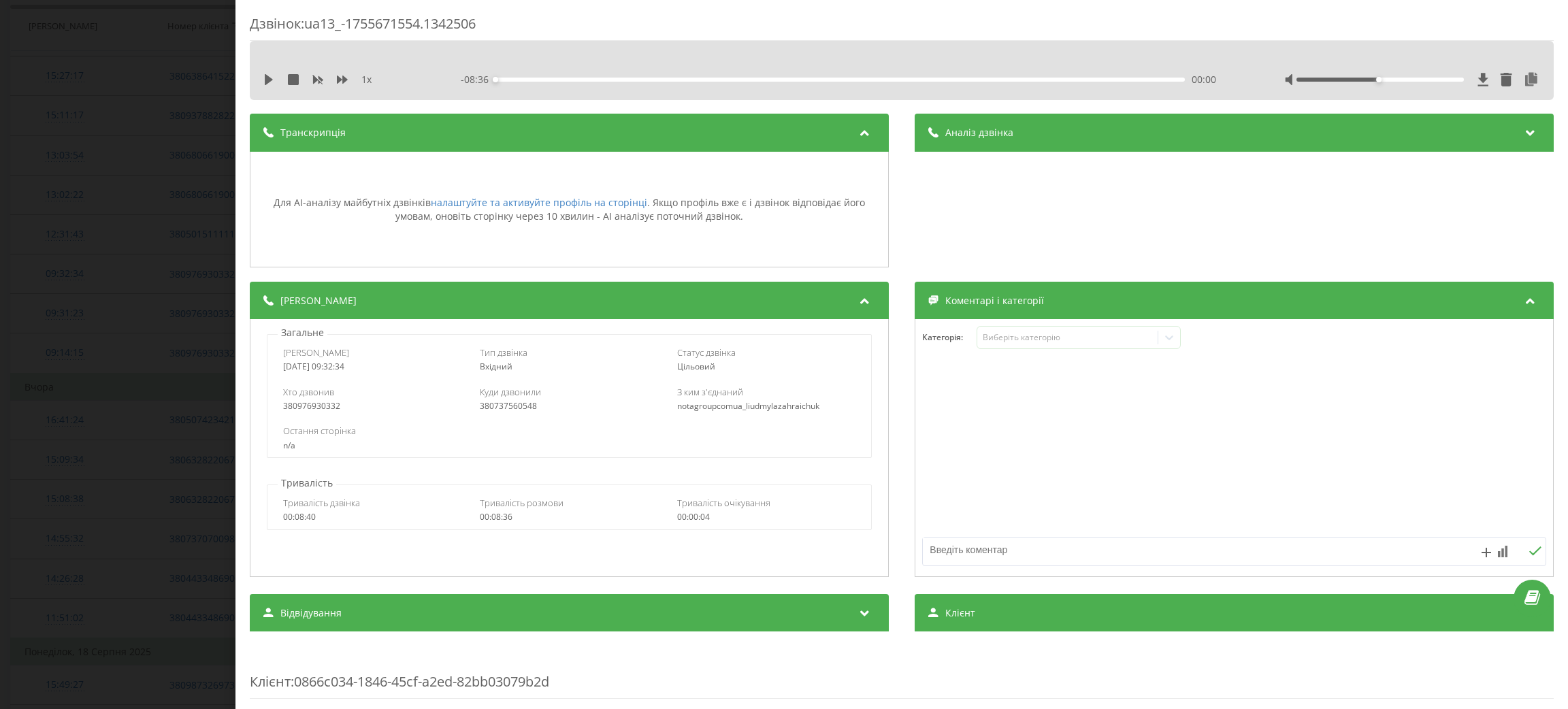
click at [23, 227] on div "Дзвінок : ua13_-1755671554.1342506 1 x - 08:36 00:00 00:00 Транскрипція Для AI-…" at bounding box center [784, 354] width 1568 height 709
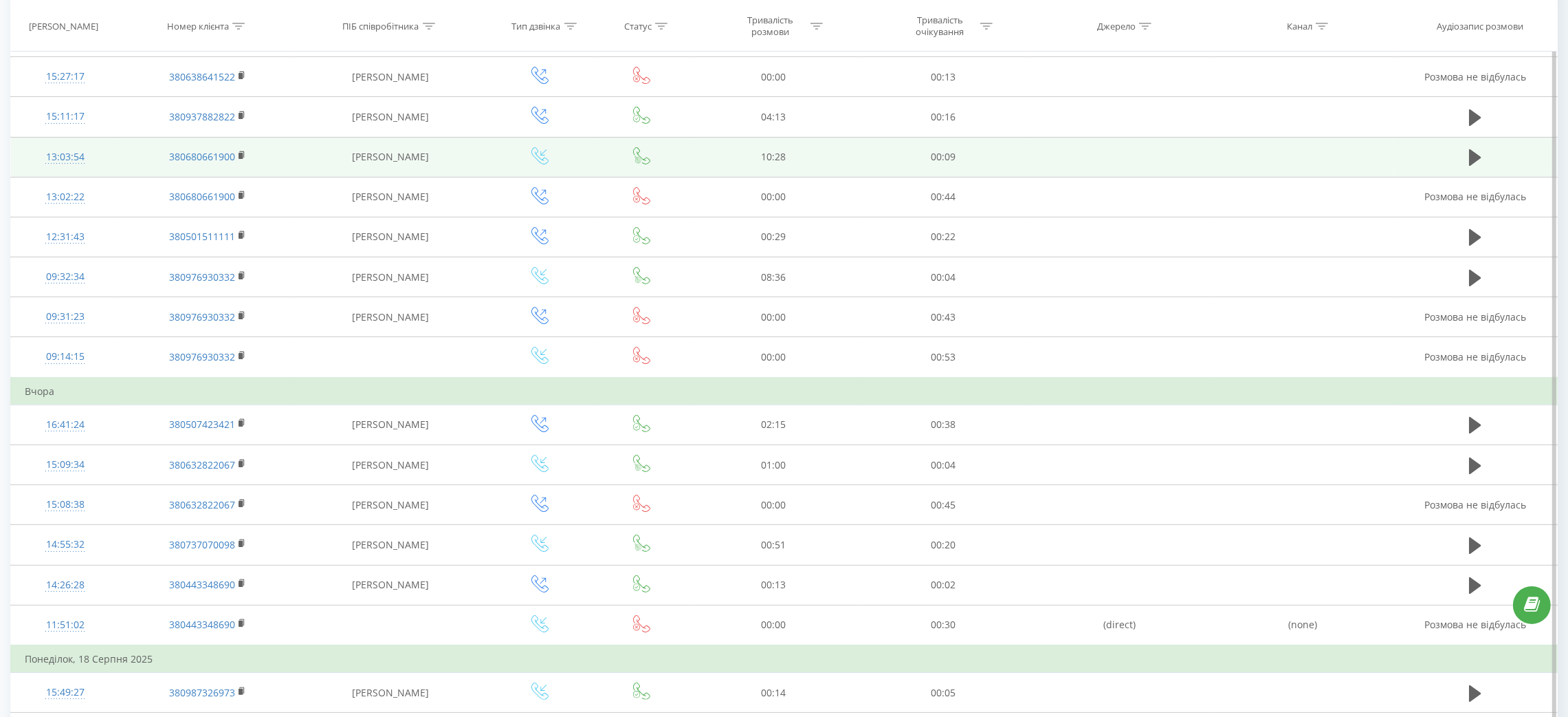
click at [75, 143] on td "13:03:54" at bounding box center [65, 157] width 108 height 40
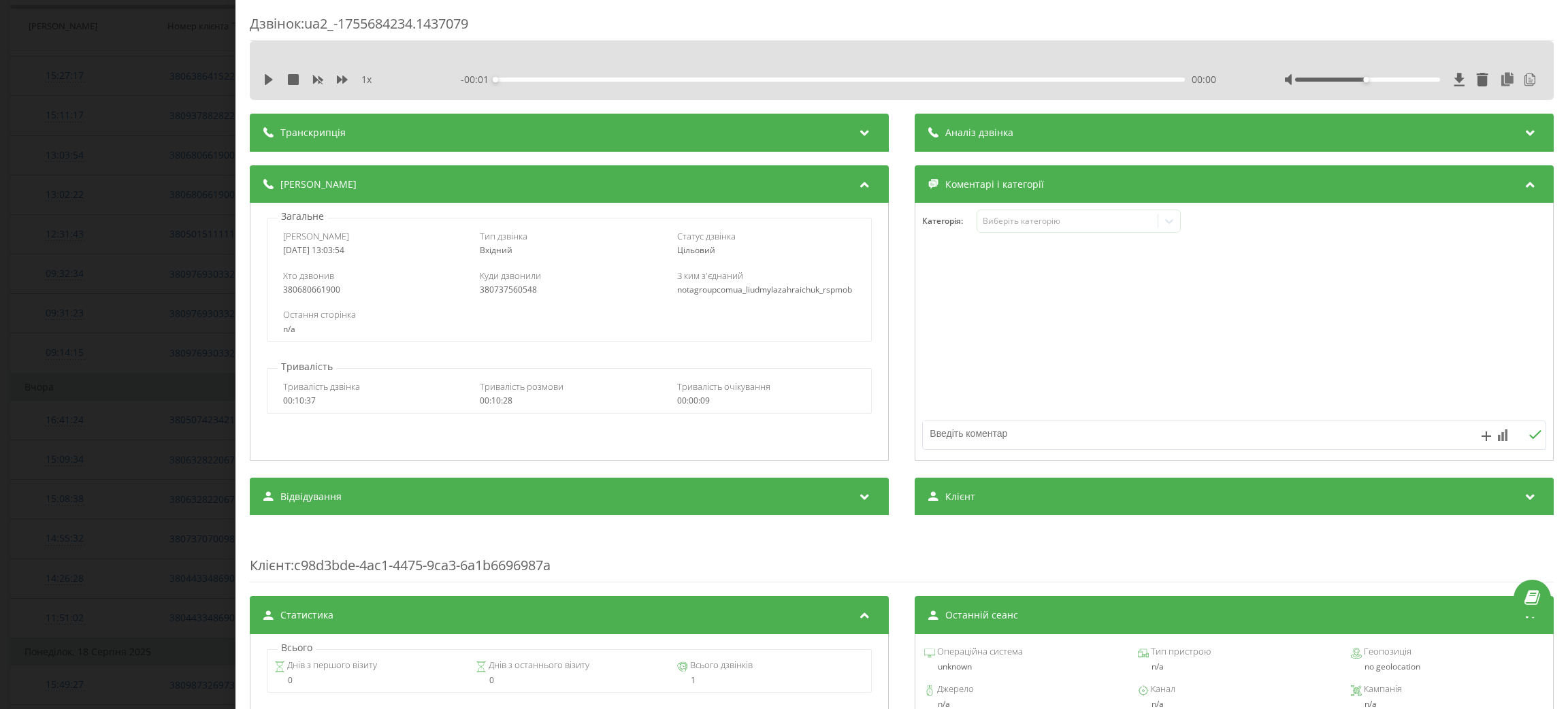
click at [340, 133] on span "Транскрипція" at bounding box center [313, 132] width 65 height 13
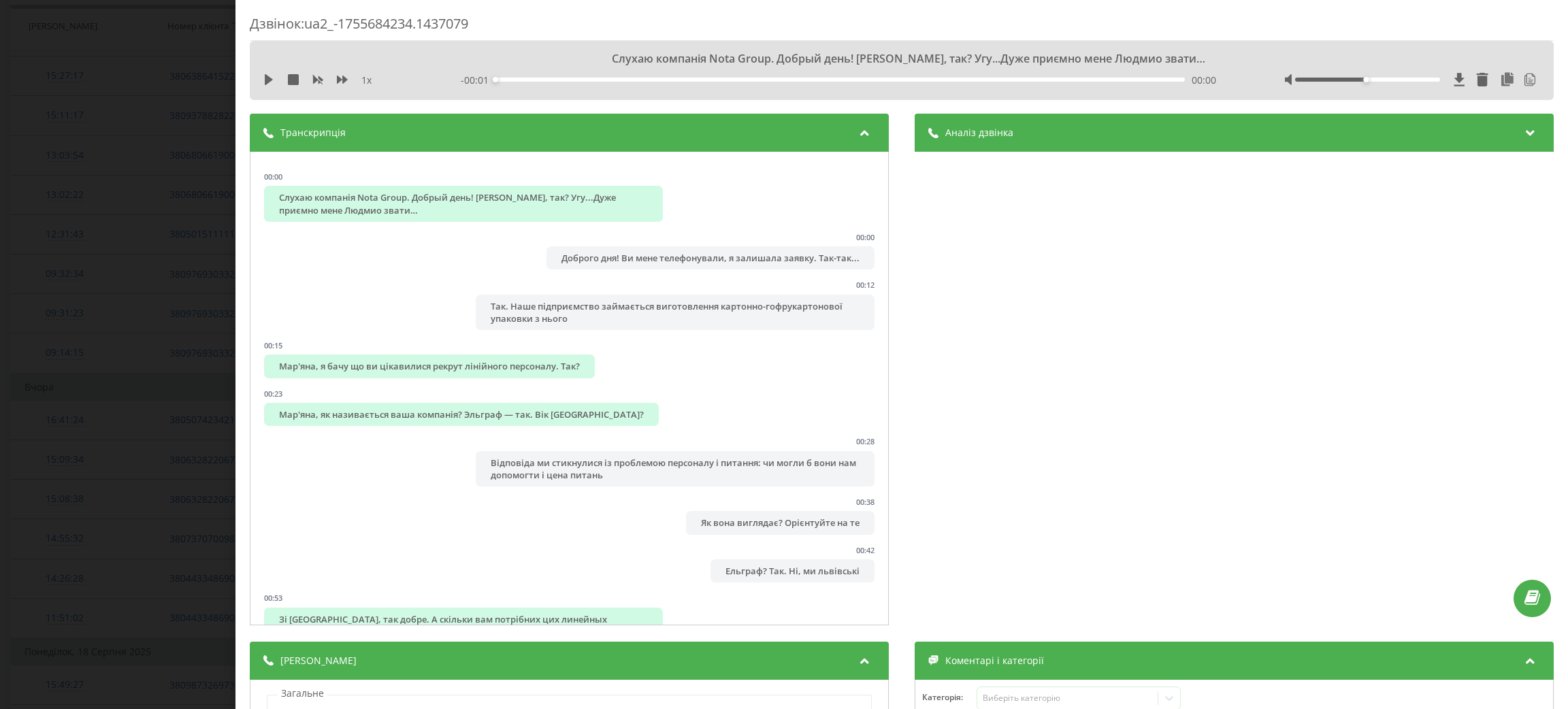
click at [85, 210] on div "Дзвінок : ua2_-1755684234.1437079 Слухаю компанія Nota Group. Добрый день! Ви М…" at bounding box center [784, 354] width 1568 height 709
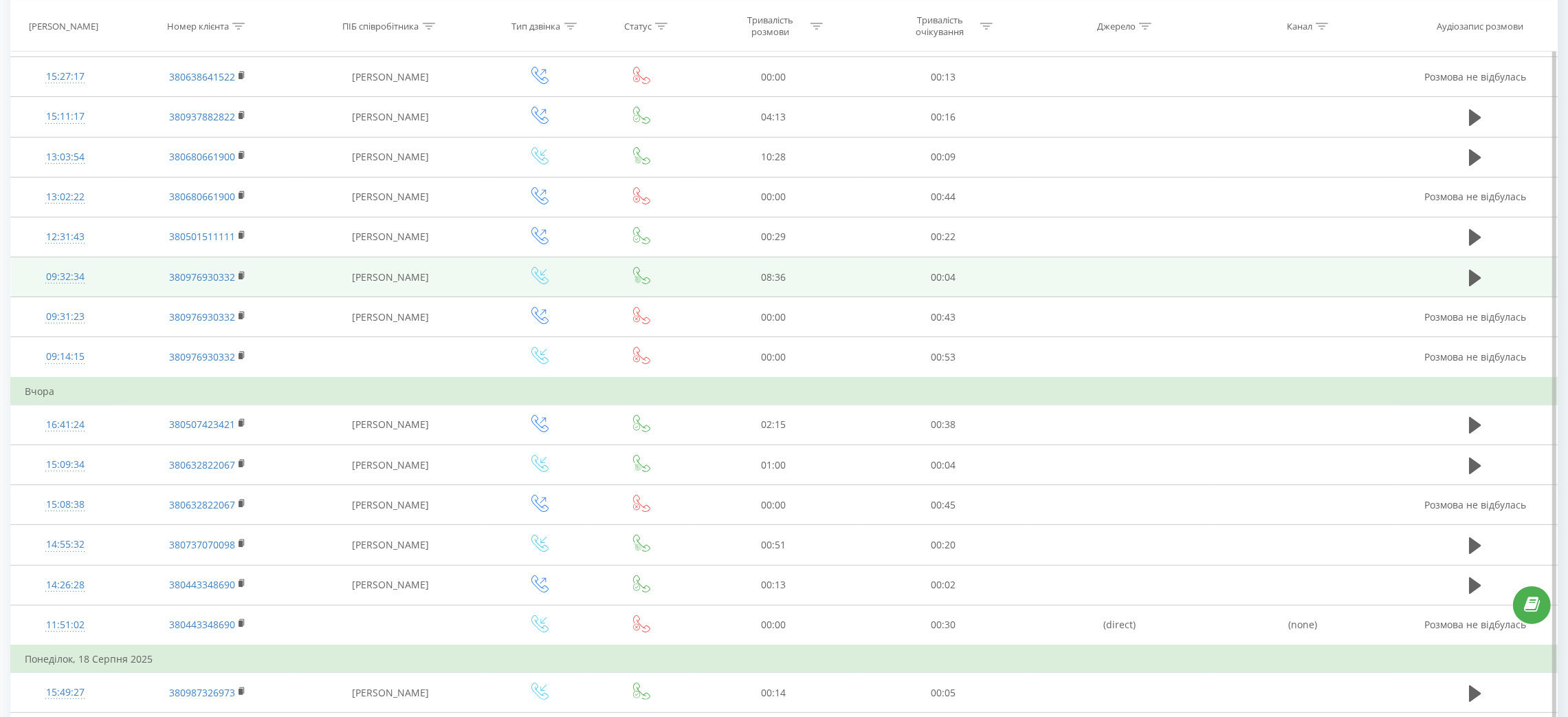
click at [73, 275] on div "09:32:34" at bounding box center [64, 277] width 80 height 27
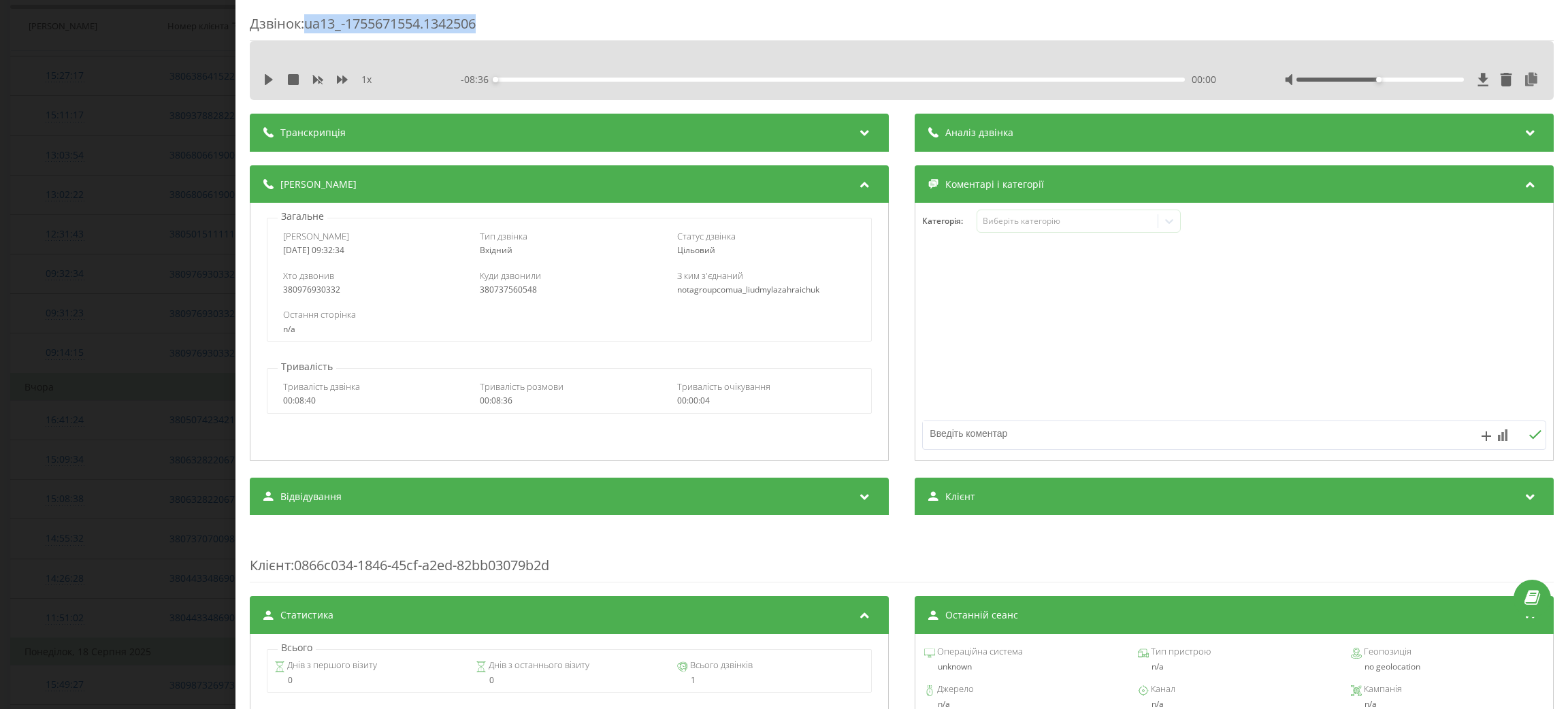
drag, startPoint x: 308, startPoint y: 23, endPoint x: 495, endPoint y: 21, distance: 187.0
click at [495, 21] on div "Дзвінок : ua13_-1755671554.1342506" at bounding box center [901, 28] width 1304 height 27
copy div "ua13_-1755671554.1342506"
click at [105, 186] on div "Дзвінок : ua13_-1755671554.1342506 1 x - 08:36 00:00 00:00 Транскрипція Для AI-…" at bounding box center [784, 354] width 1568 height 709
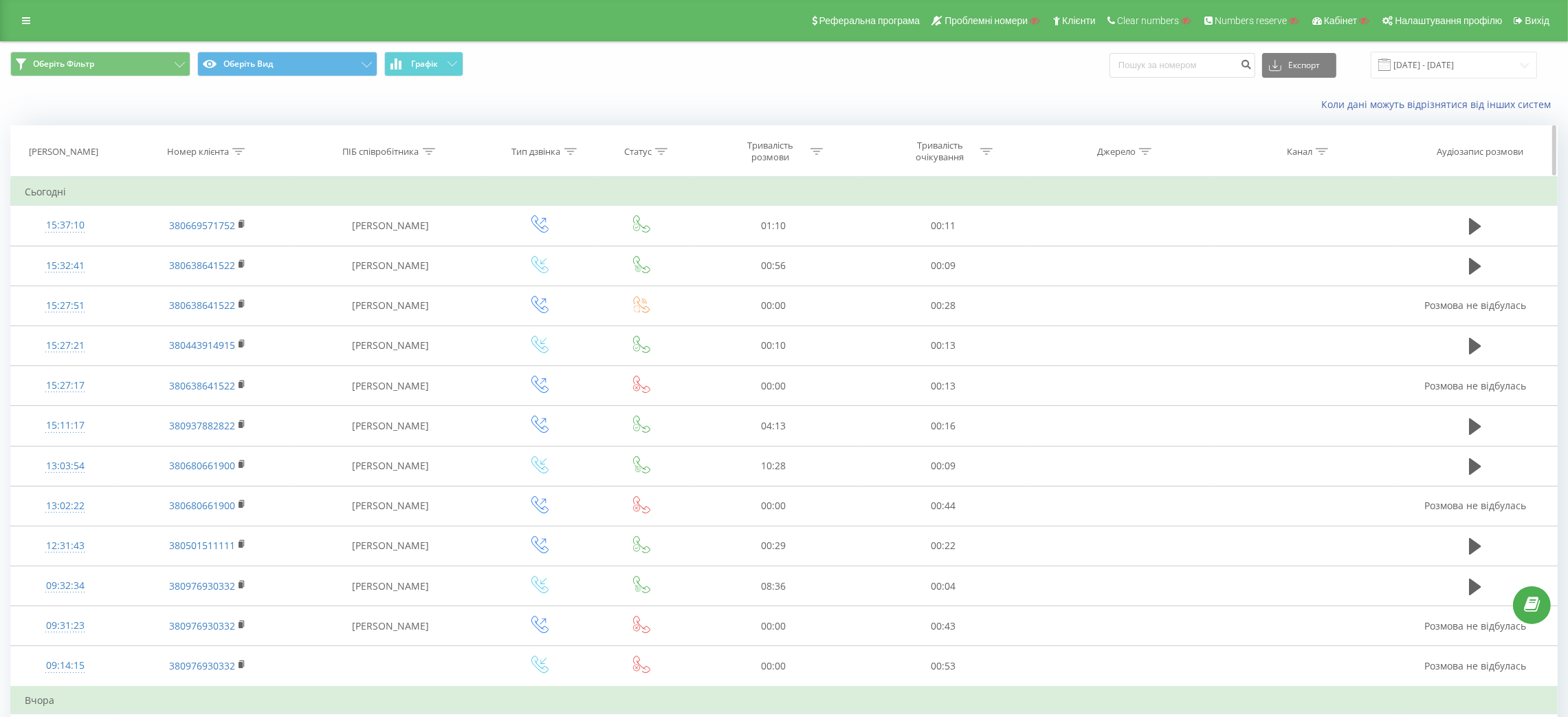
drag, startPoint x: 240, startPoint y: 156, endPoint x: 238, endPoint y: 163, distance: 7.3
click at [240, 156] on div at bounding box center [238, 151] width 13 height 12
click at [217, 241] on input "text" at bounding box center [208, 250] width 121 height 24
paste input "380974035394"
type input "380974035394"
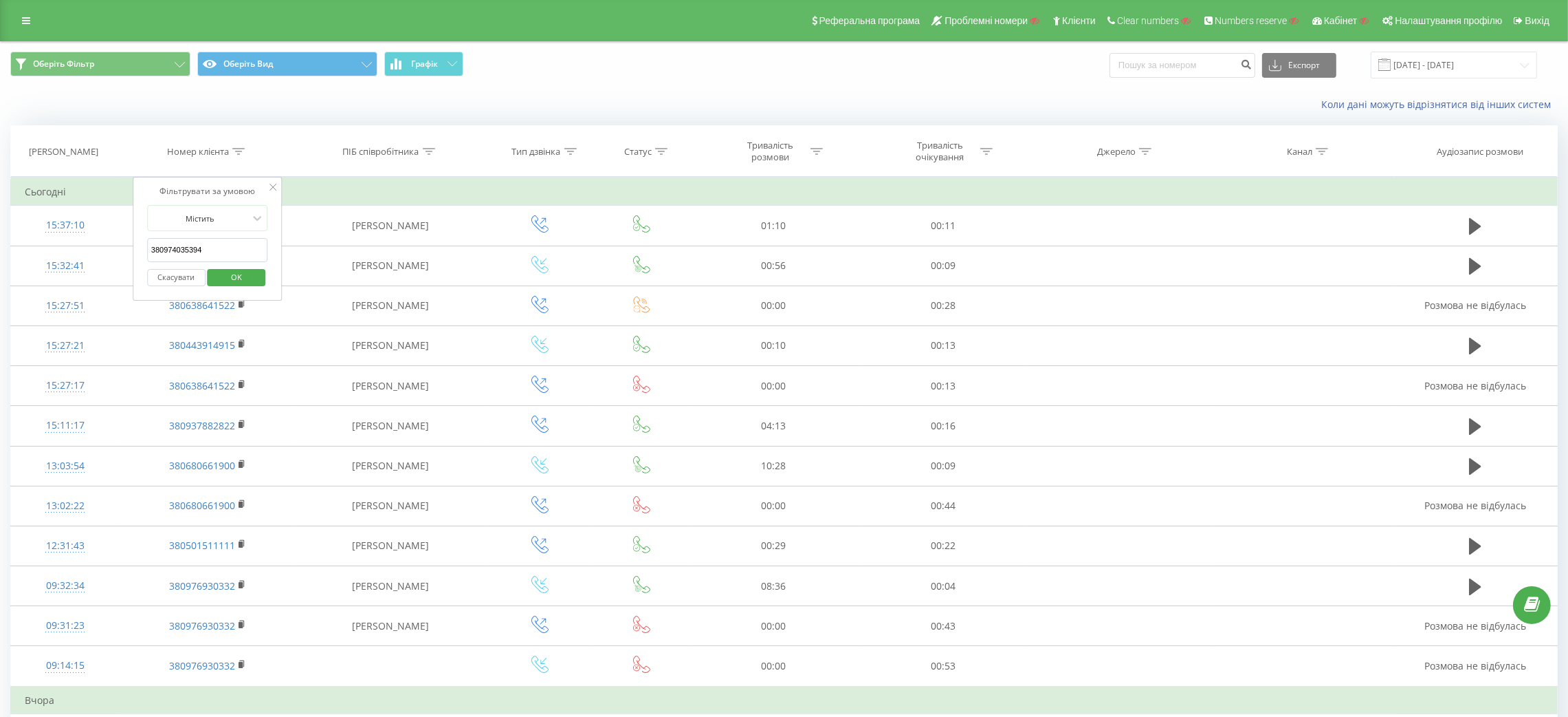
click at [232, 271] on span "OK" at bounding box center [237, 277] width 39 height 22
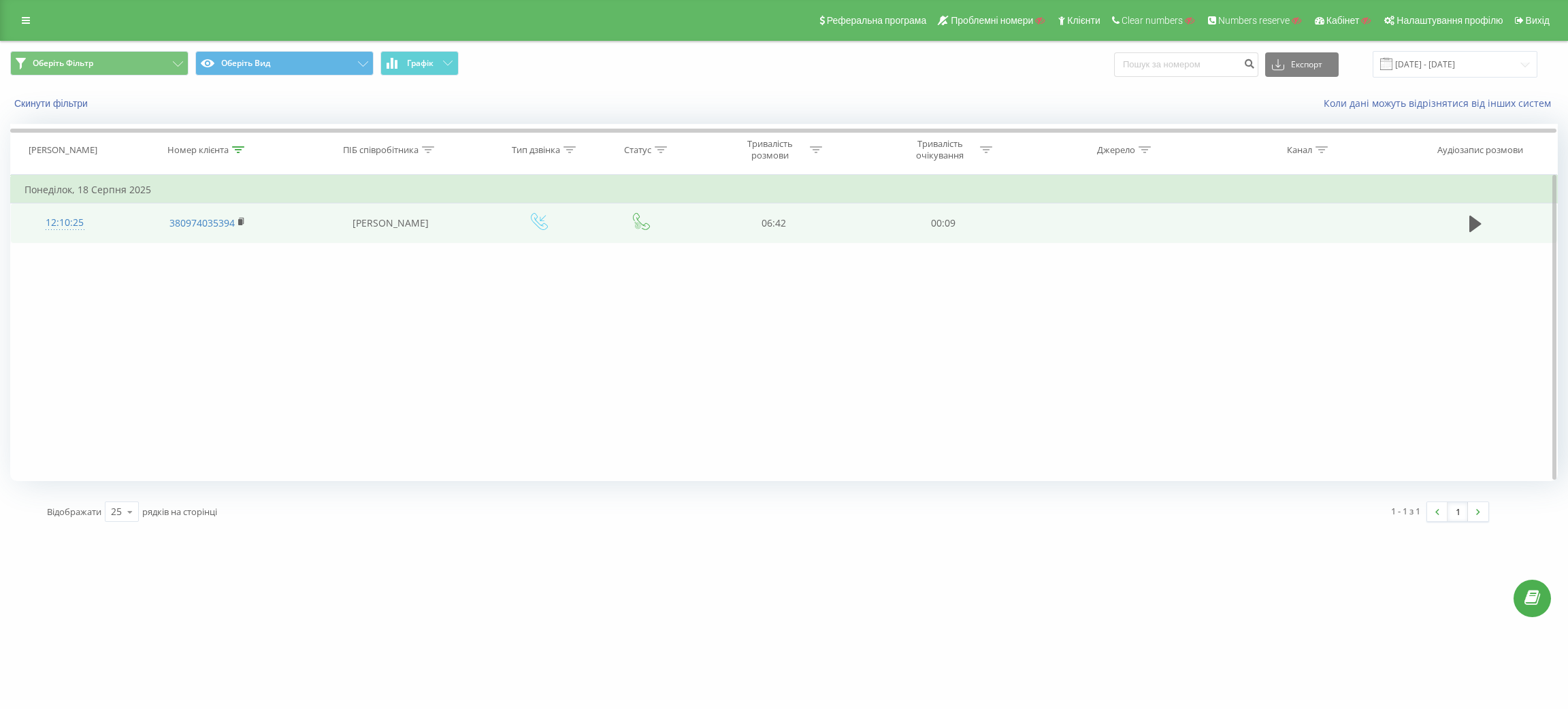
click at [59, 221] on div "12:10:25" at bounding box center [64, 223] width 81 height 27
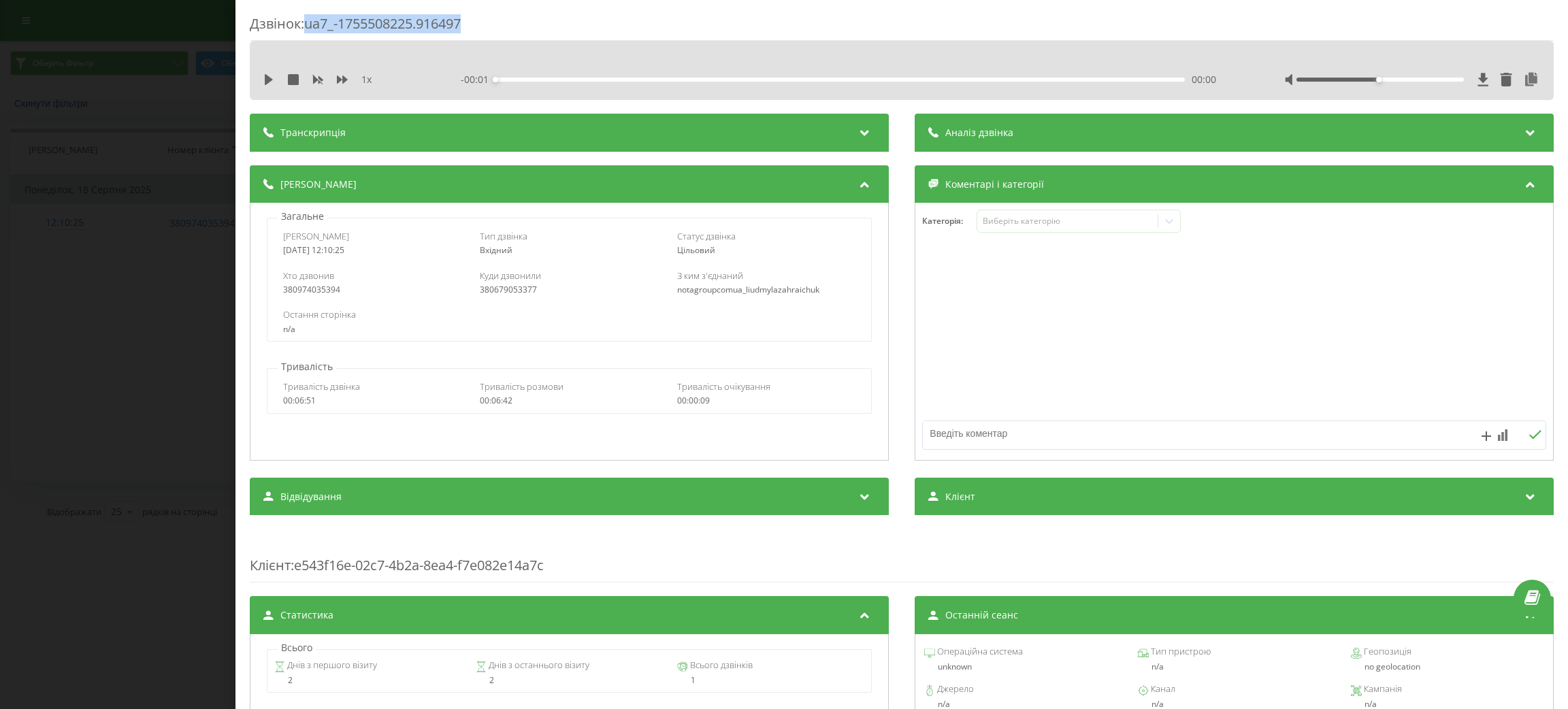
drag, startPoint x: 307, startPoint y: 27, endPoint x: 499, endPoint y: 34, distance: 192.1
click at [499, 34] on div "Дзвінок : ua7_-1755508225.916497" at bounding box center [901, 28] width 1304 height 27
copy div "ua7_-1755508225.916497"
click at [26, 194] on div "Дзвінок : ua7_-1755508225.916497 1 x - 06:42 00:00 00:00 Транскрипція Для AI-ан…" at bounding box center [784, 354] width 1568 height 709
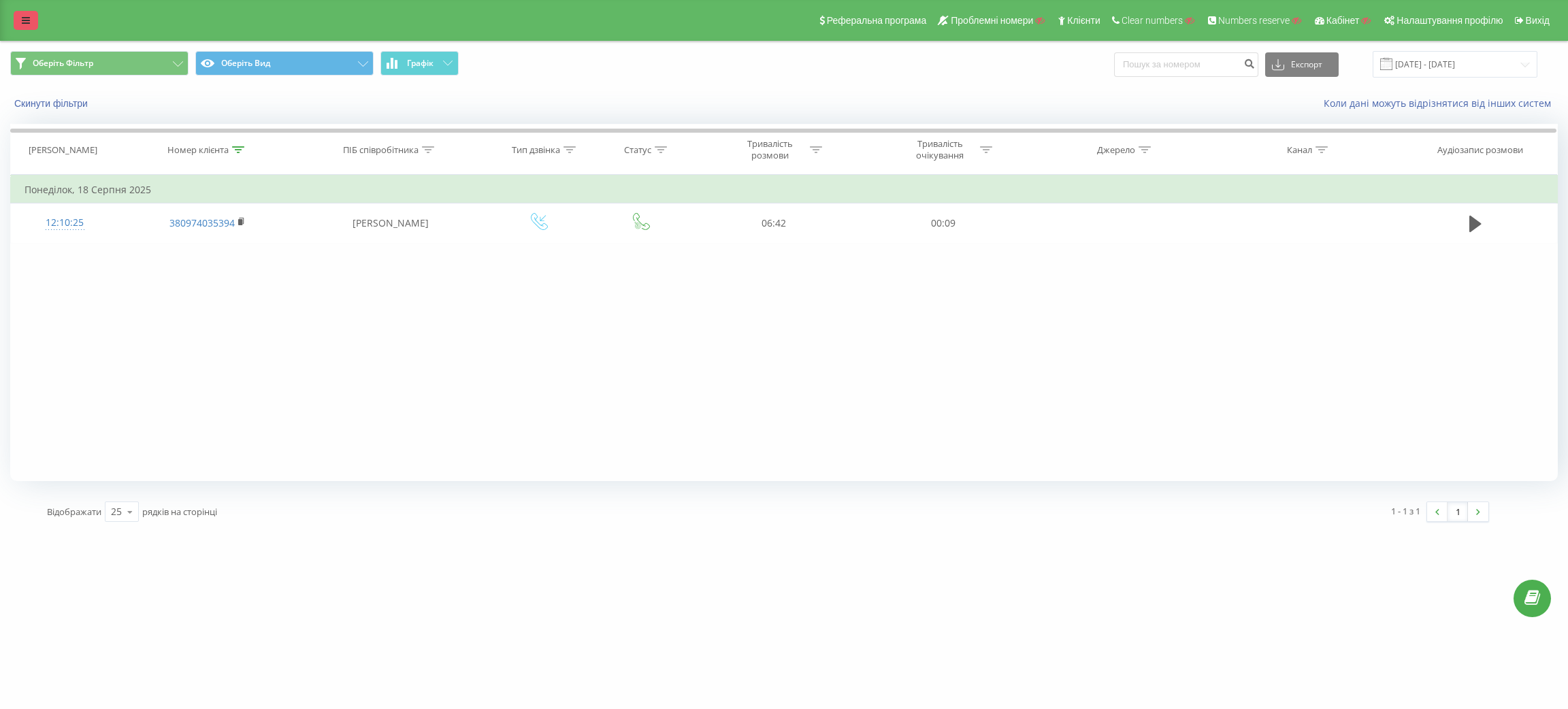
click at [16, 20] on link at bounding box center [25, 20] width 24 height 19
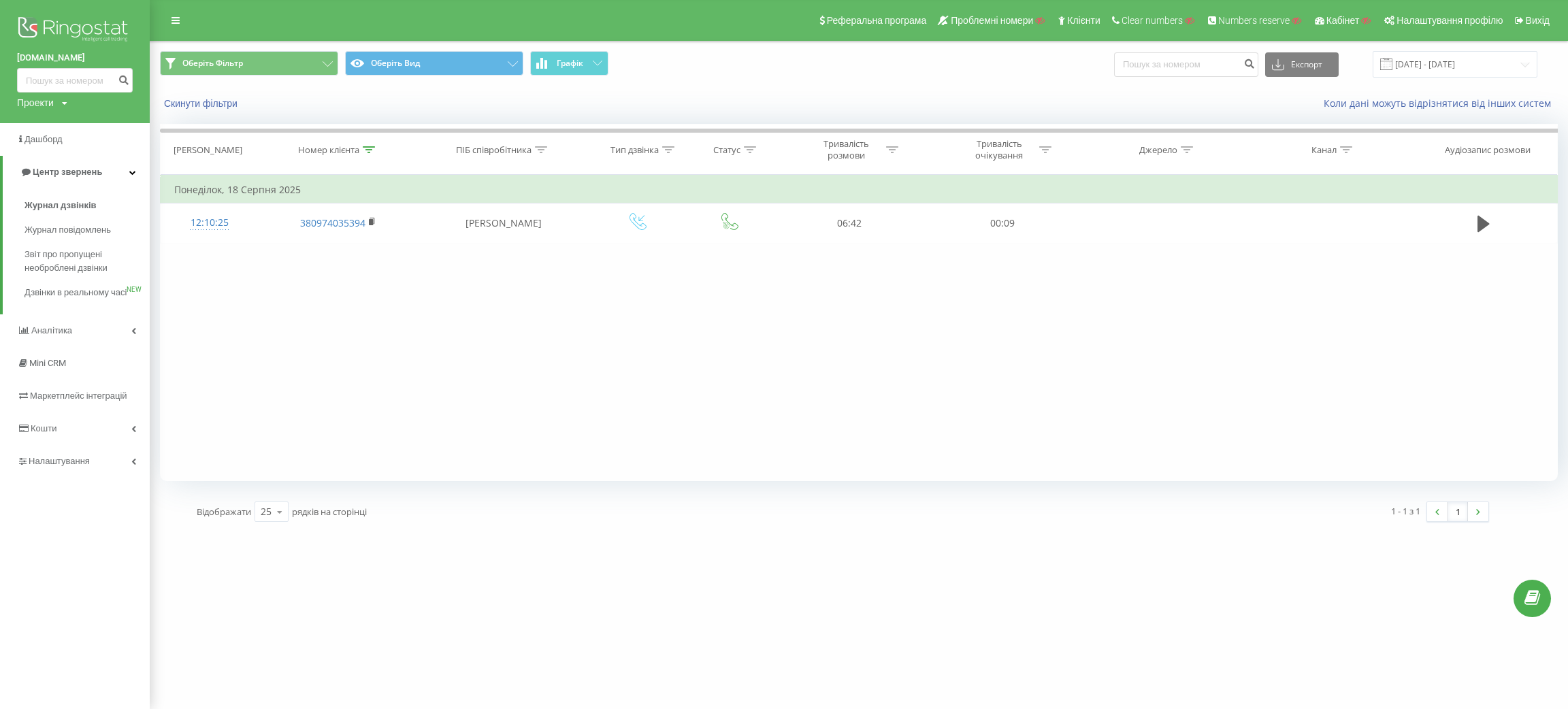
click at [35, 102] on div "Проекти" at bounding box center [35, 102] width 37 height 13
click at [58, 125] on input "text" at bounding box center [55, 123] width 68 height 20
paste input "[DOMAIN_NAME]"
type input "[DOMAIN_NAME]"
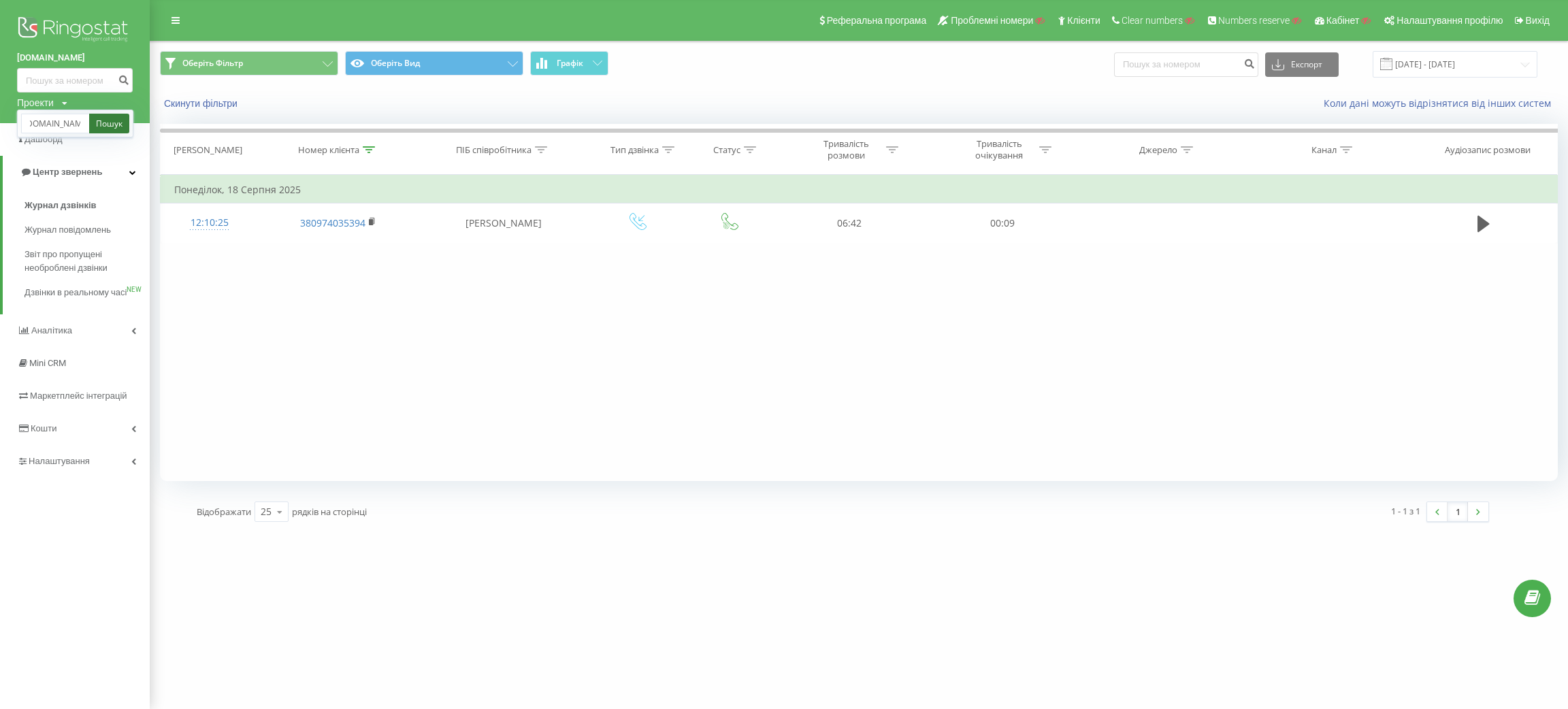
click at [97, 124] on link "Пошук" at bounding box center [109, 123] width 40 height 20
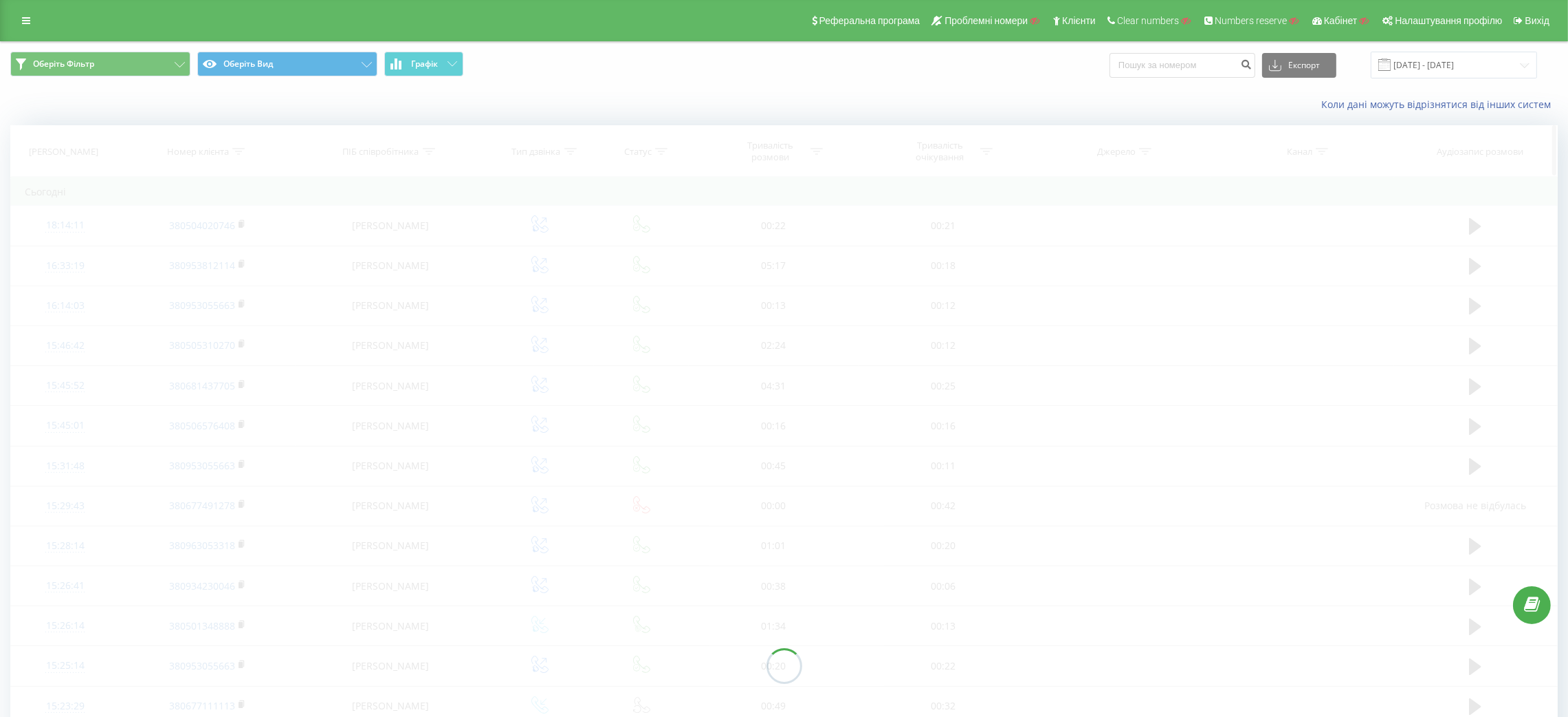
click at [241, 150] on div at bounding box center [784, 666] width 1548 height 1081
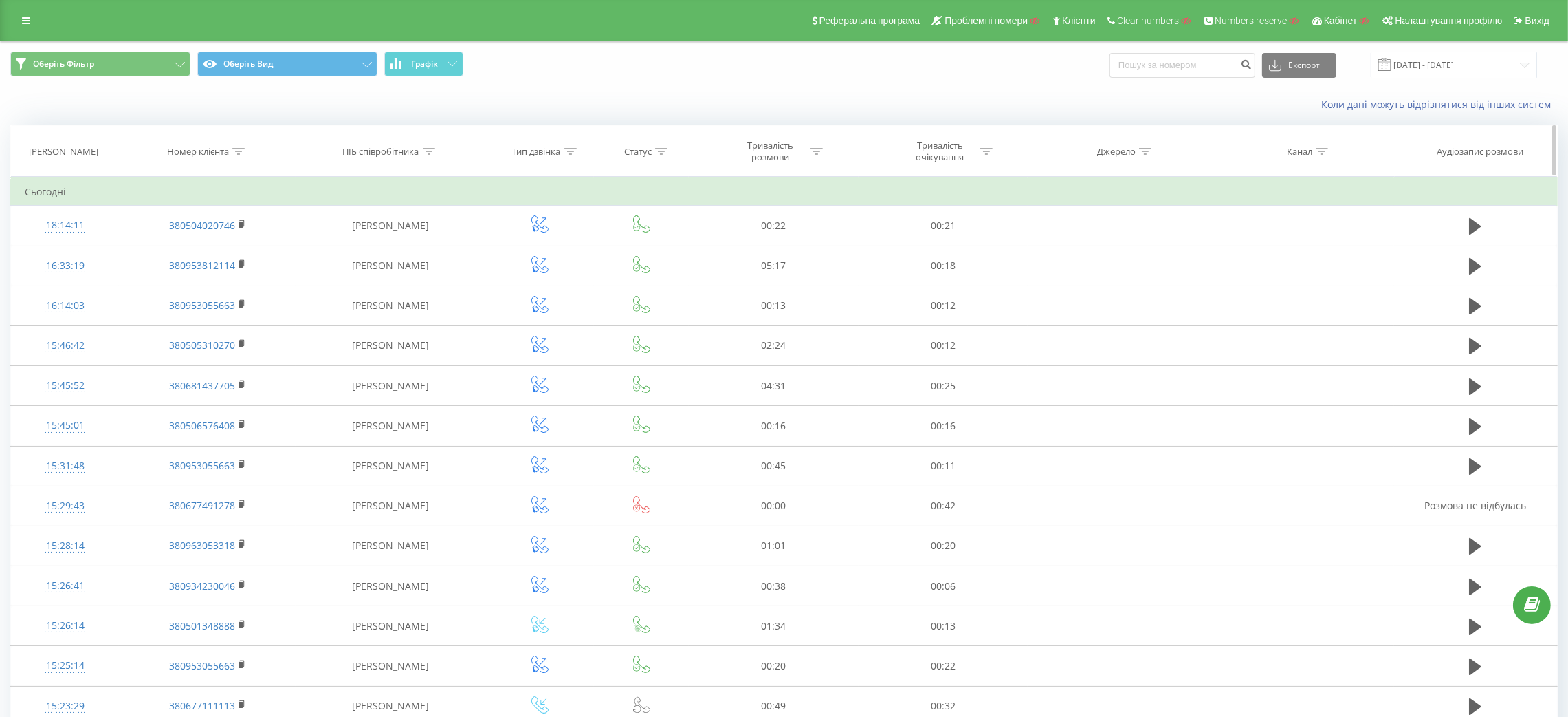
click at [237, 145] on div at bounding box center [238, 151] width 13 height 12
click at [218, 247] on input "text" at bounding box center [208, 250] width 121 height 24
paste input "380509151739"
type input "380509151739"
click at [232, 280] on span "OK" at bounding box center [237, 277] width 39 height 22
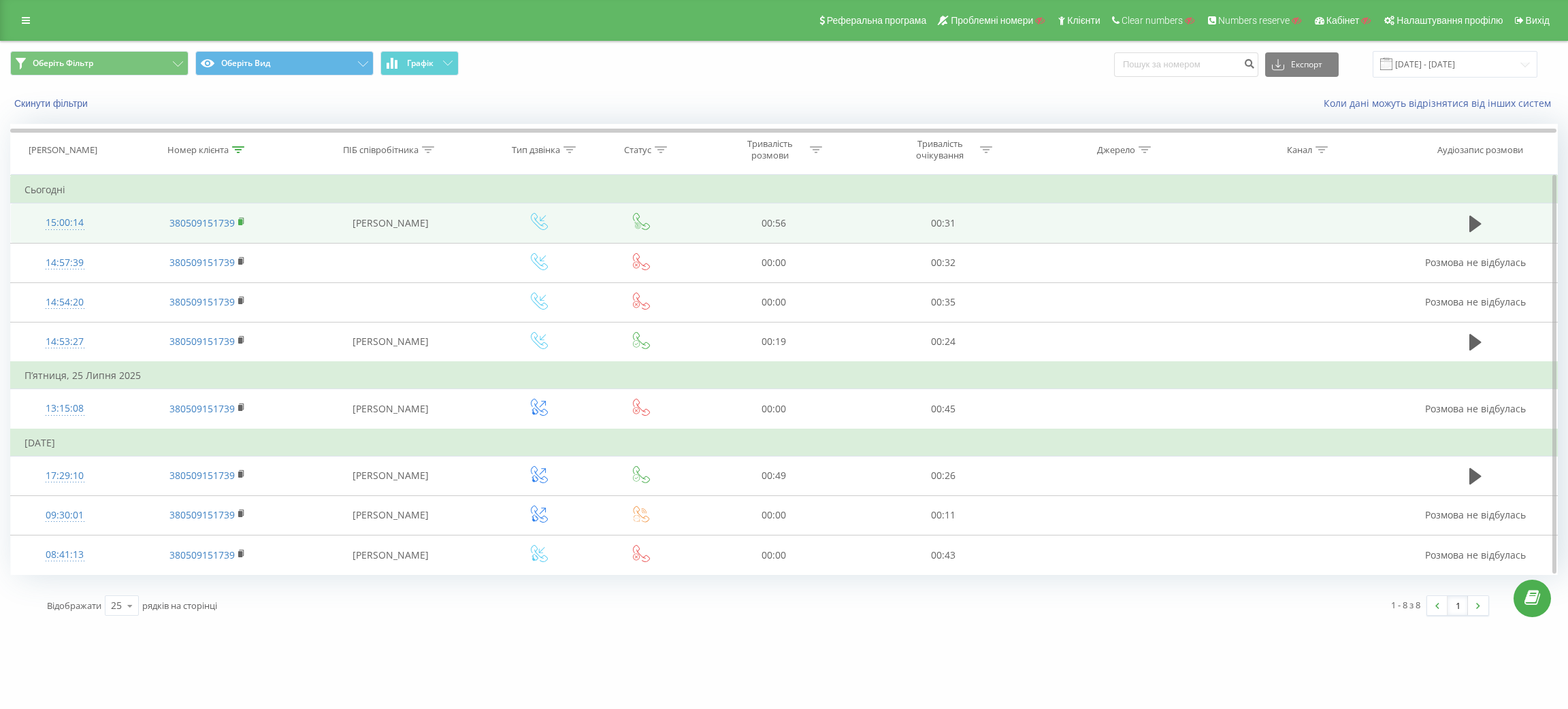
click at [240, 222] on rect at bounding box center [240, 221] width 4 height 6
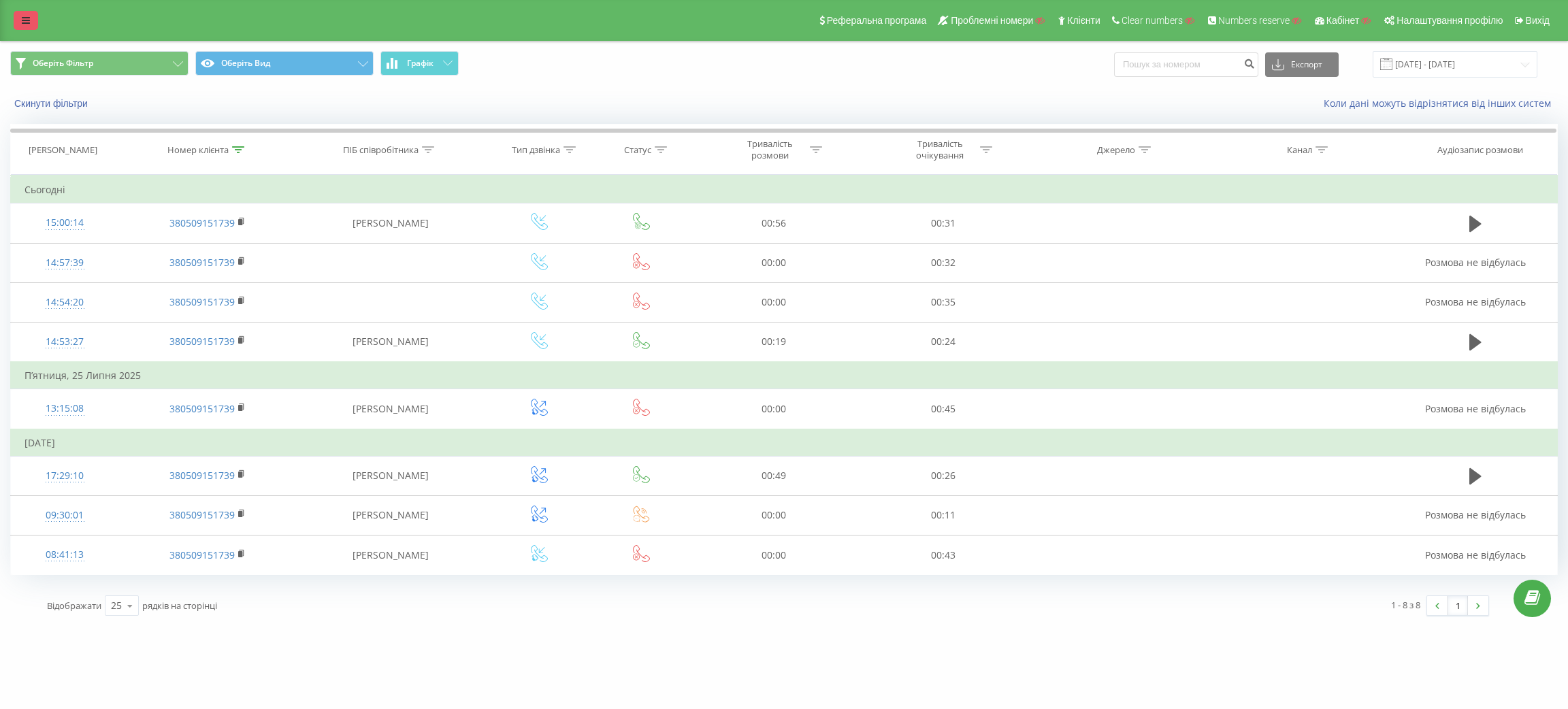
click at [29, 18] on icon at bounding box center [25, 21] width 8 height 10
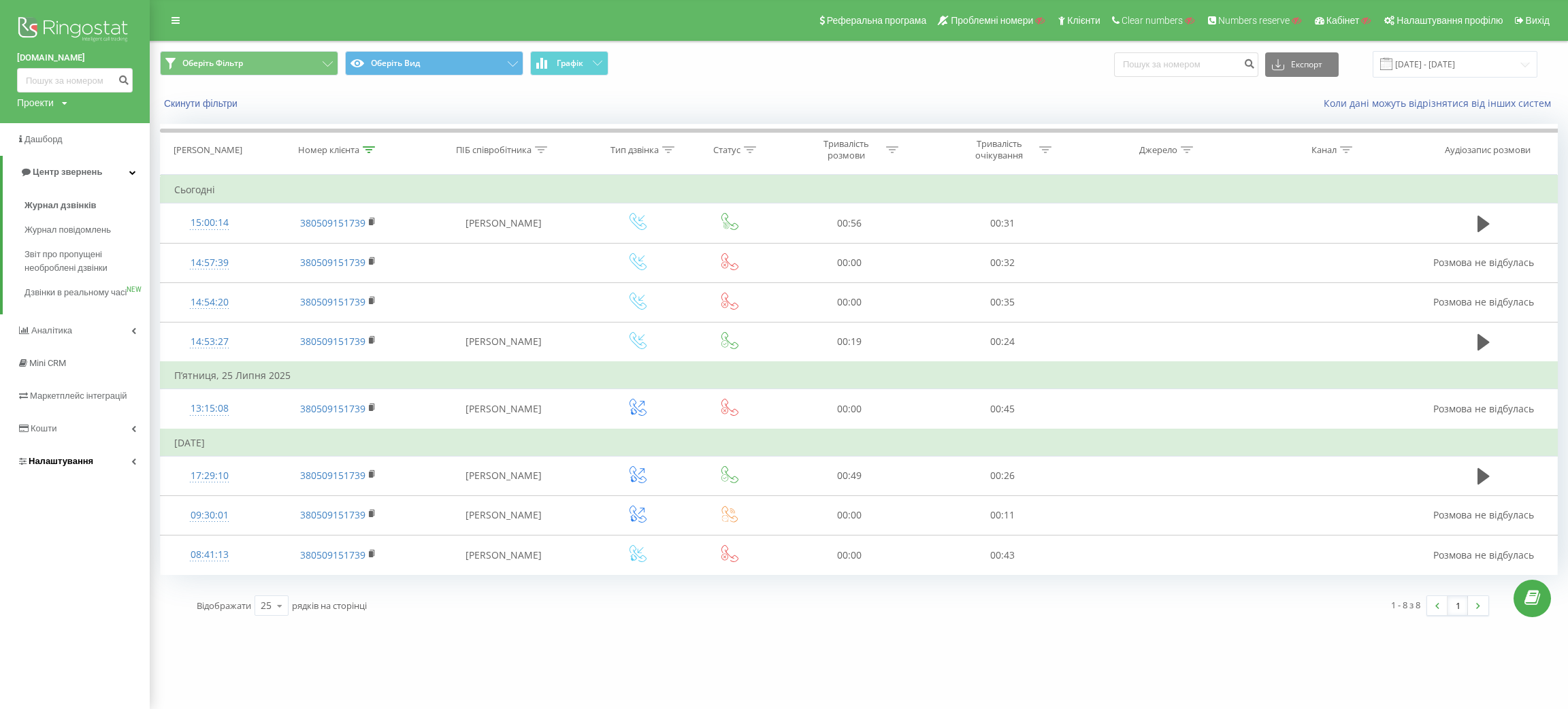
click at [63, 478] on link "Налаштування" at bounding box center [75, 461] width 150 height 33
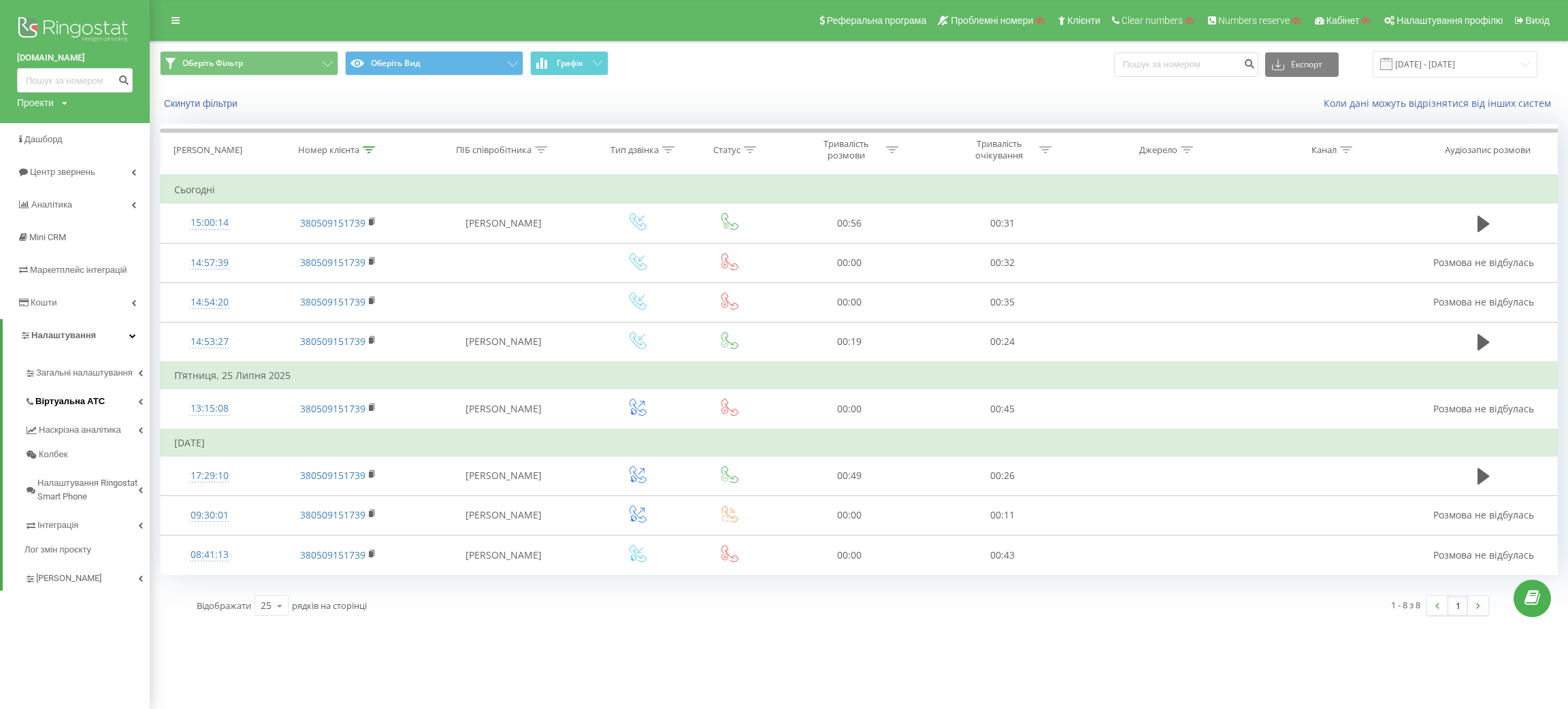
click at [101, 403] on link "Віртуальна АТС" at bounding box center [87, 399] width 125 height 29
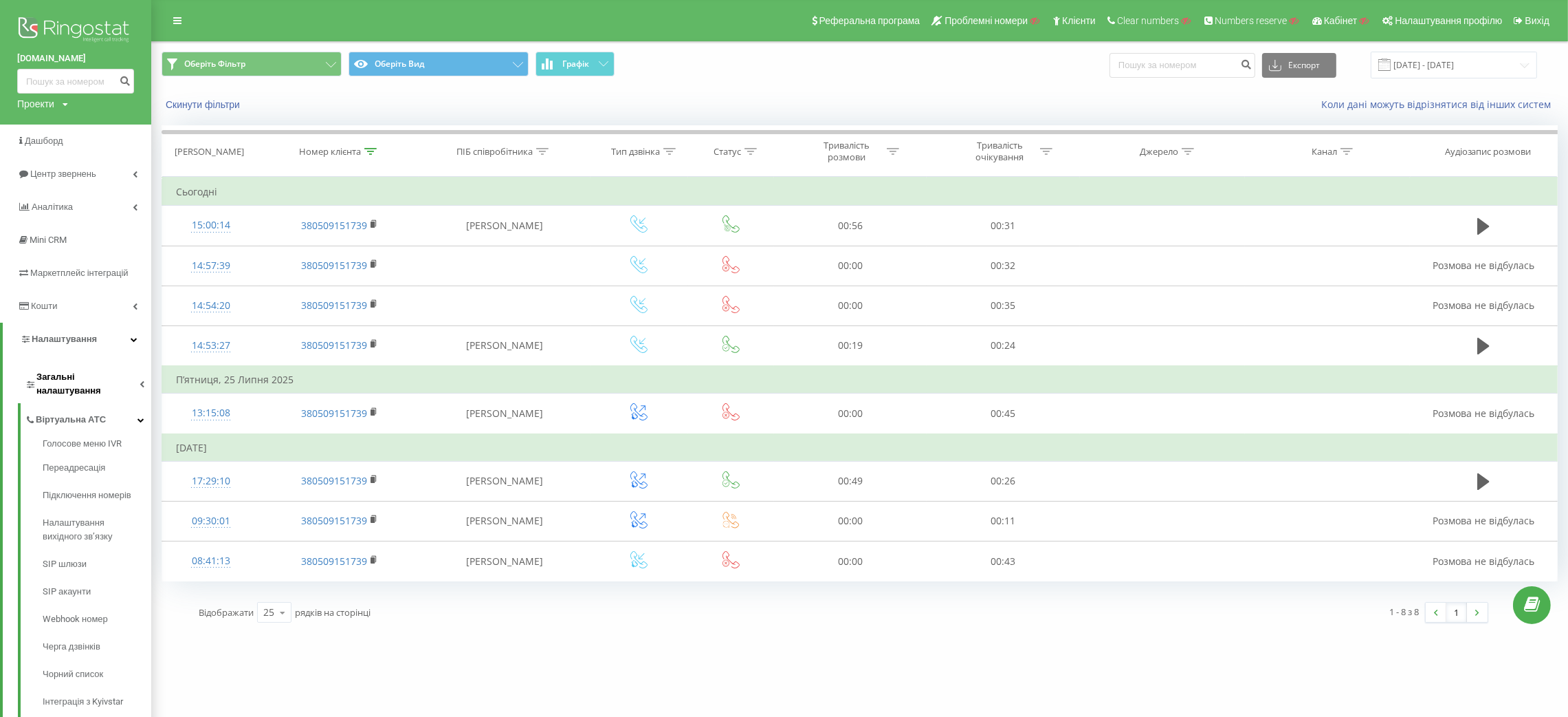
click at [97, 382] on span "Загальні налаштування" at bounding box center [88, 384] width 103 height 27
